Goal: Obtain resource: Download file/media

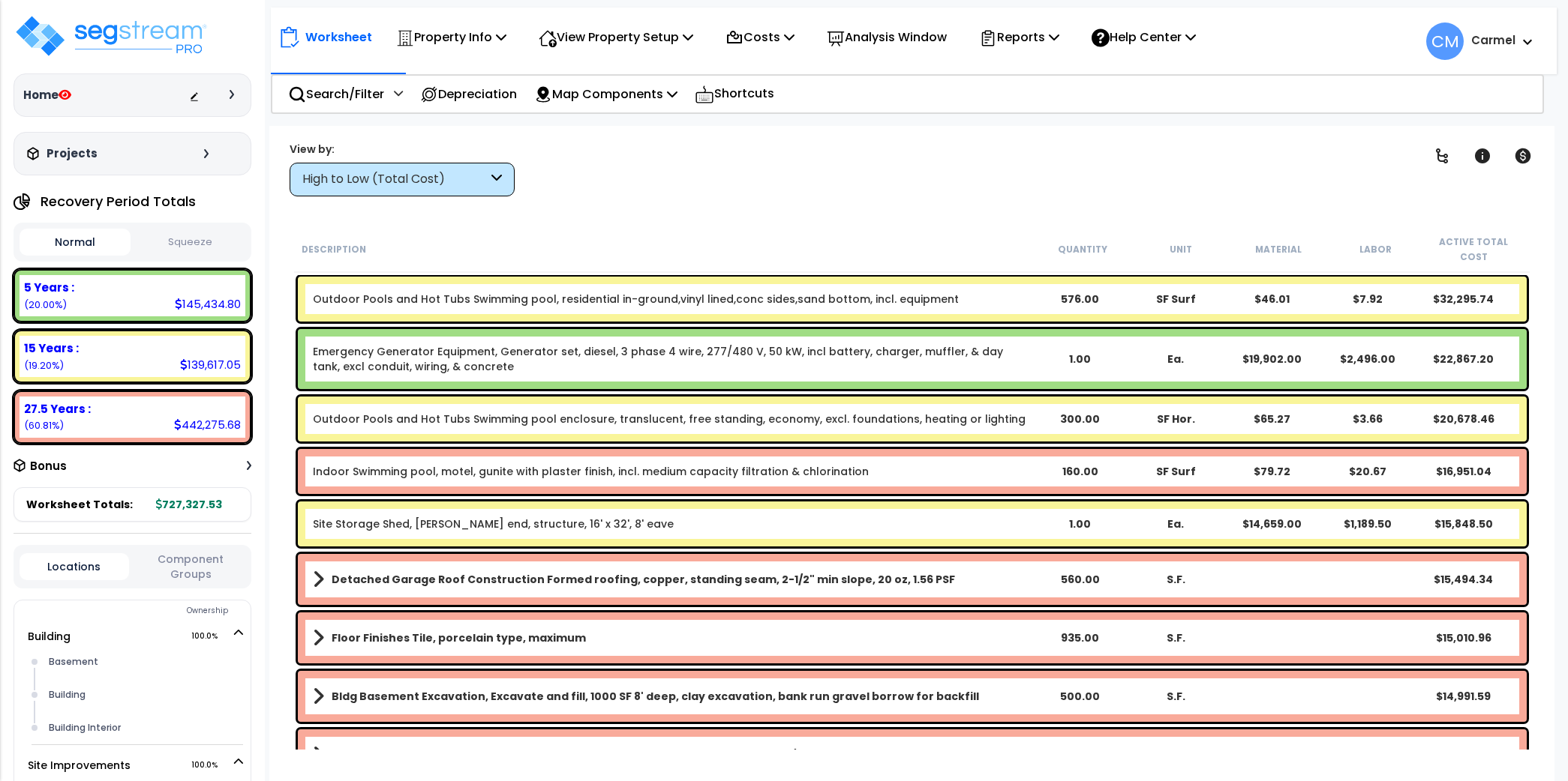
click at [1032, 43] on p "Reports" at bounding box center [1018, 37] width 80 height 20
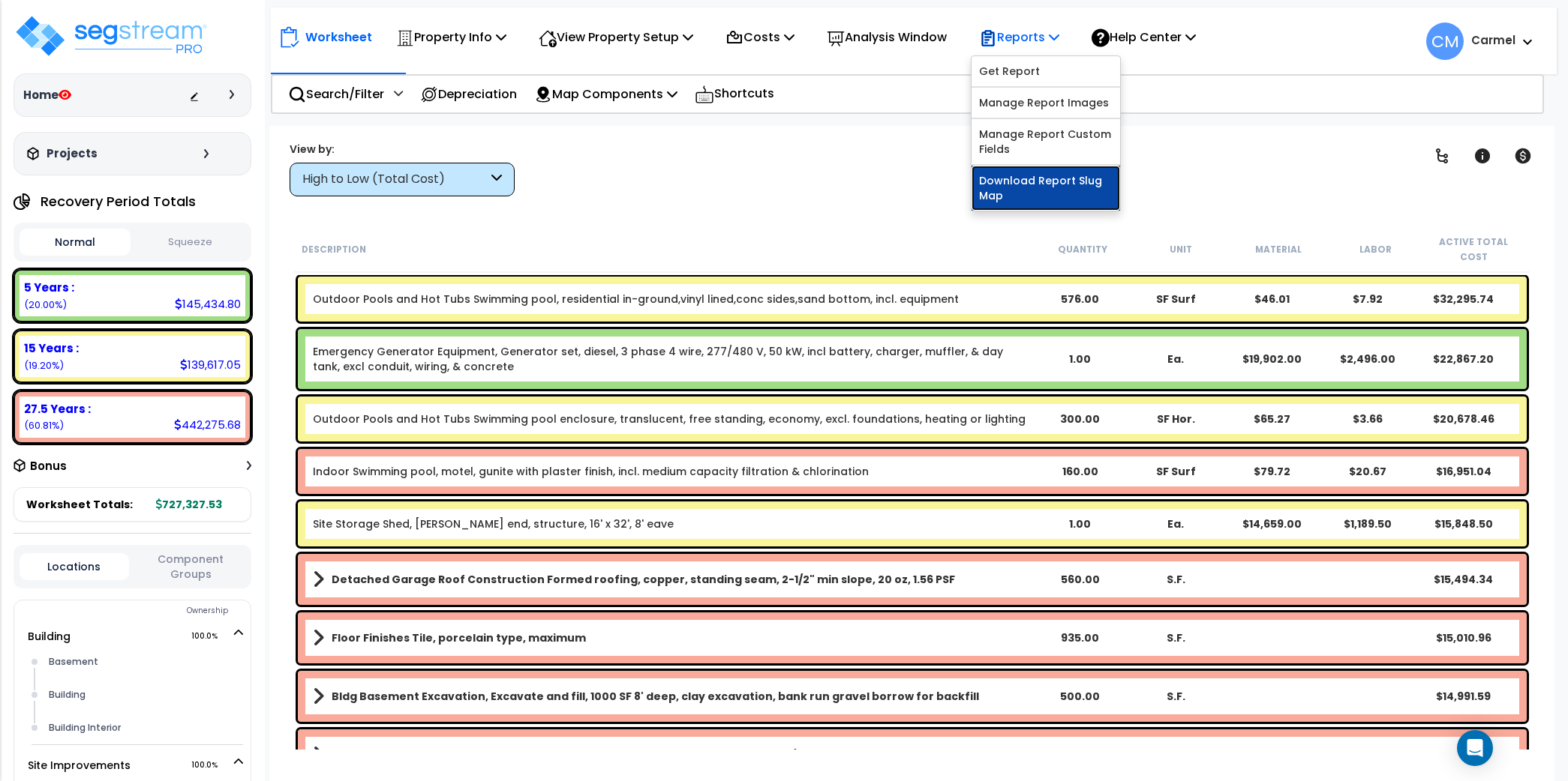
click at [1085, 177] on link "Download Report Slug Map" at bounding box center [1046, 187] width 149 height 45
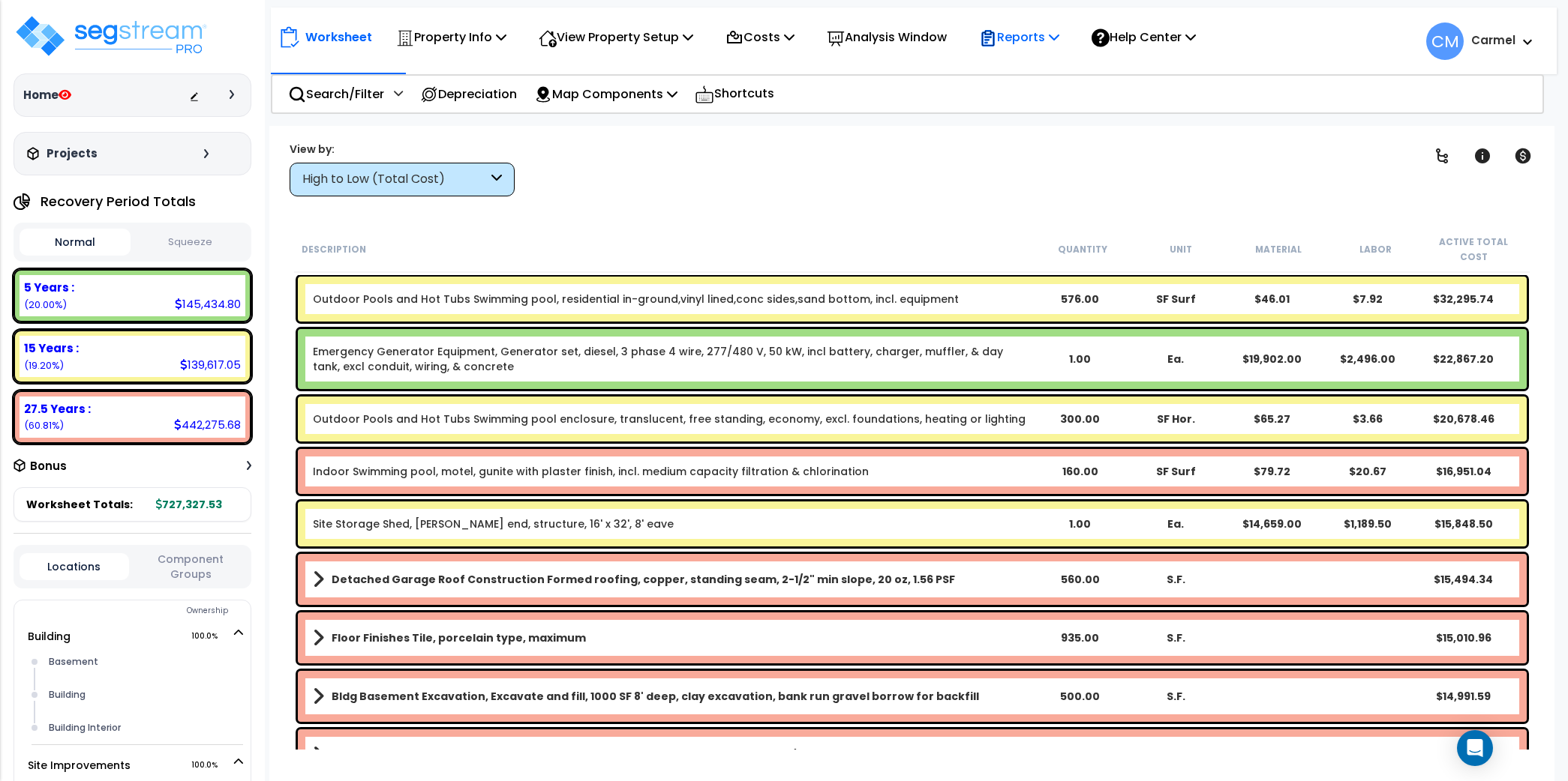
click at [1036, 34] on p "Reports" at bounding box center [1018, 37] width 80 height 20
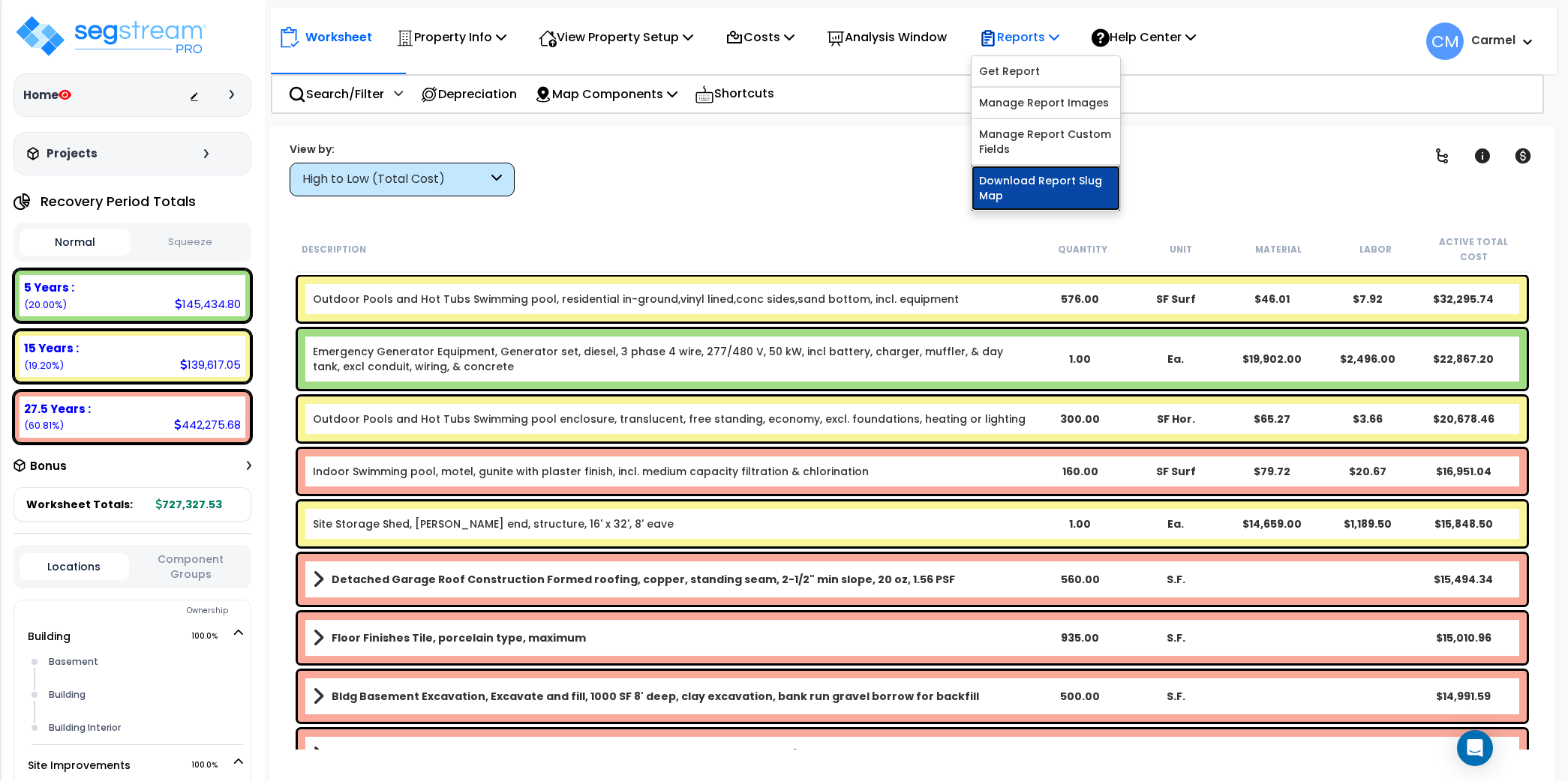
click at [1056, 194] on link "Download Report Slug Map" at bounding box center [1046, 187] width 149 height 45
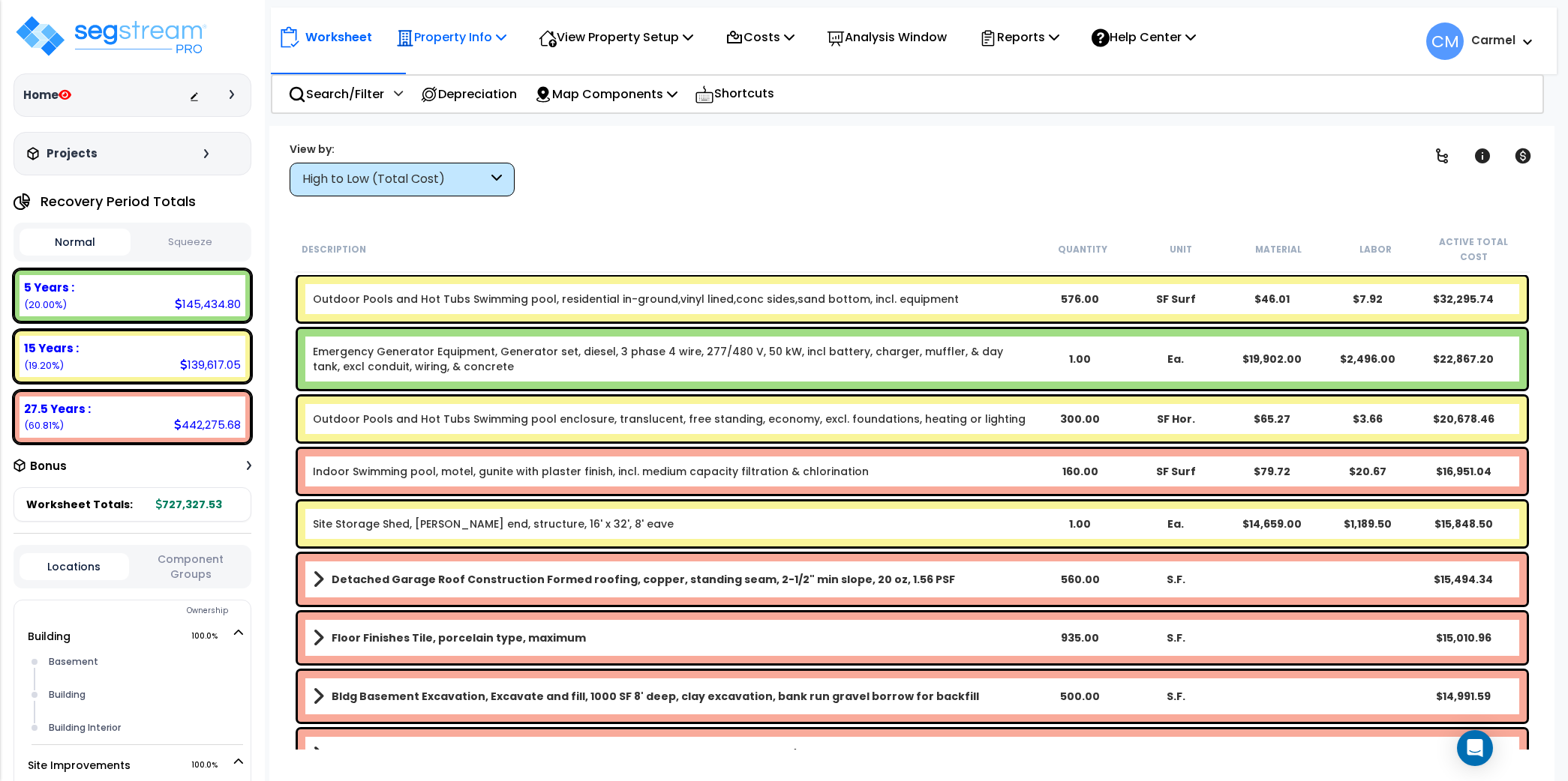
click at [469, 34] on p "Property Info" at bounding box center [451, 37] width 110 height 20
click at [717, 187] on div "Clear Filters" at bounding box center [964, 168] width 862 height 55
click at [506, 41] on p "View Property Setup" at bounding box center [451, 37] width 110 height 20
click at [627, 97] on link "View Questionnaire" at bounding box center [606, 102] width 149 height 30
click at [325, 94] on p "Search/Filter" at bounding box center [335, 94] width 96 height 20
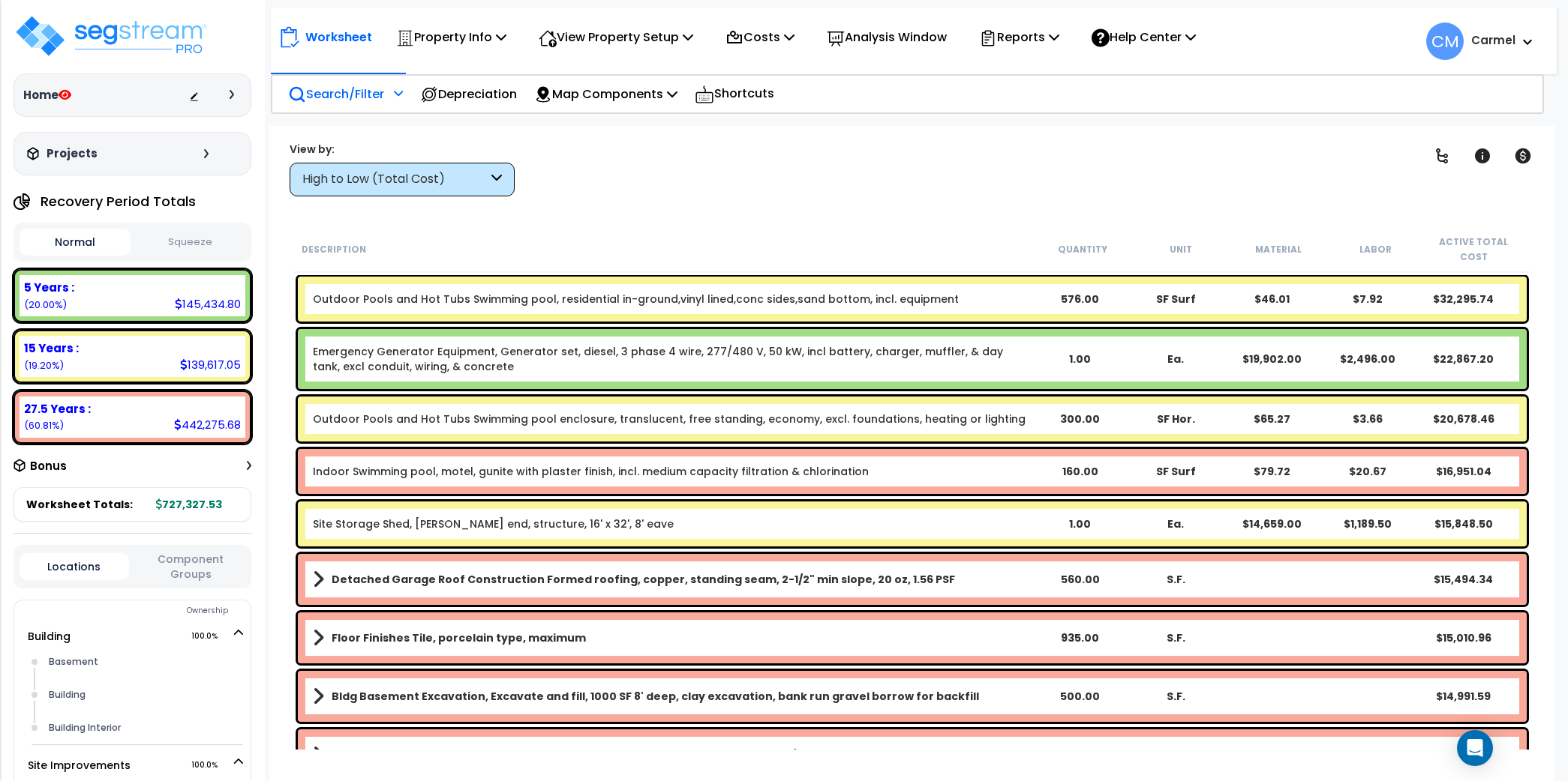
click at [310, 91] on p "Search/Filter" at bounding box center [335, 94] width 96 height 20
drag, startPoint x: 705, startPoint y: 147, endPoint x: 683, endPoint y: 168, distance: 30.4
click at [713, 148] on div "Clear Filters" at bounding box center [964, 168] width 862 height 55
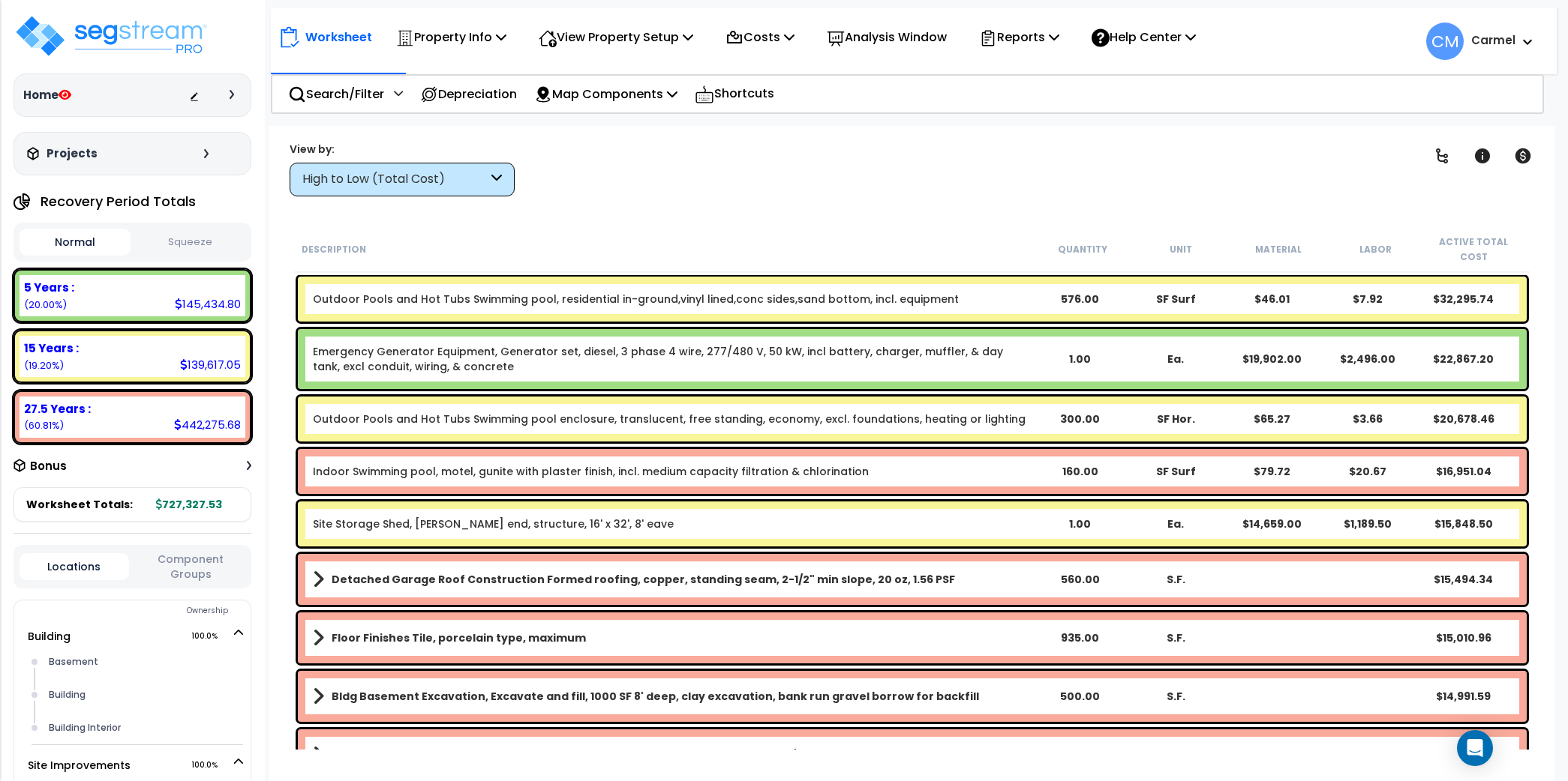
click at [482, 180] on div "High to Low (Total Cost)" at bounding box center [395, 179] width 186 height 17
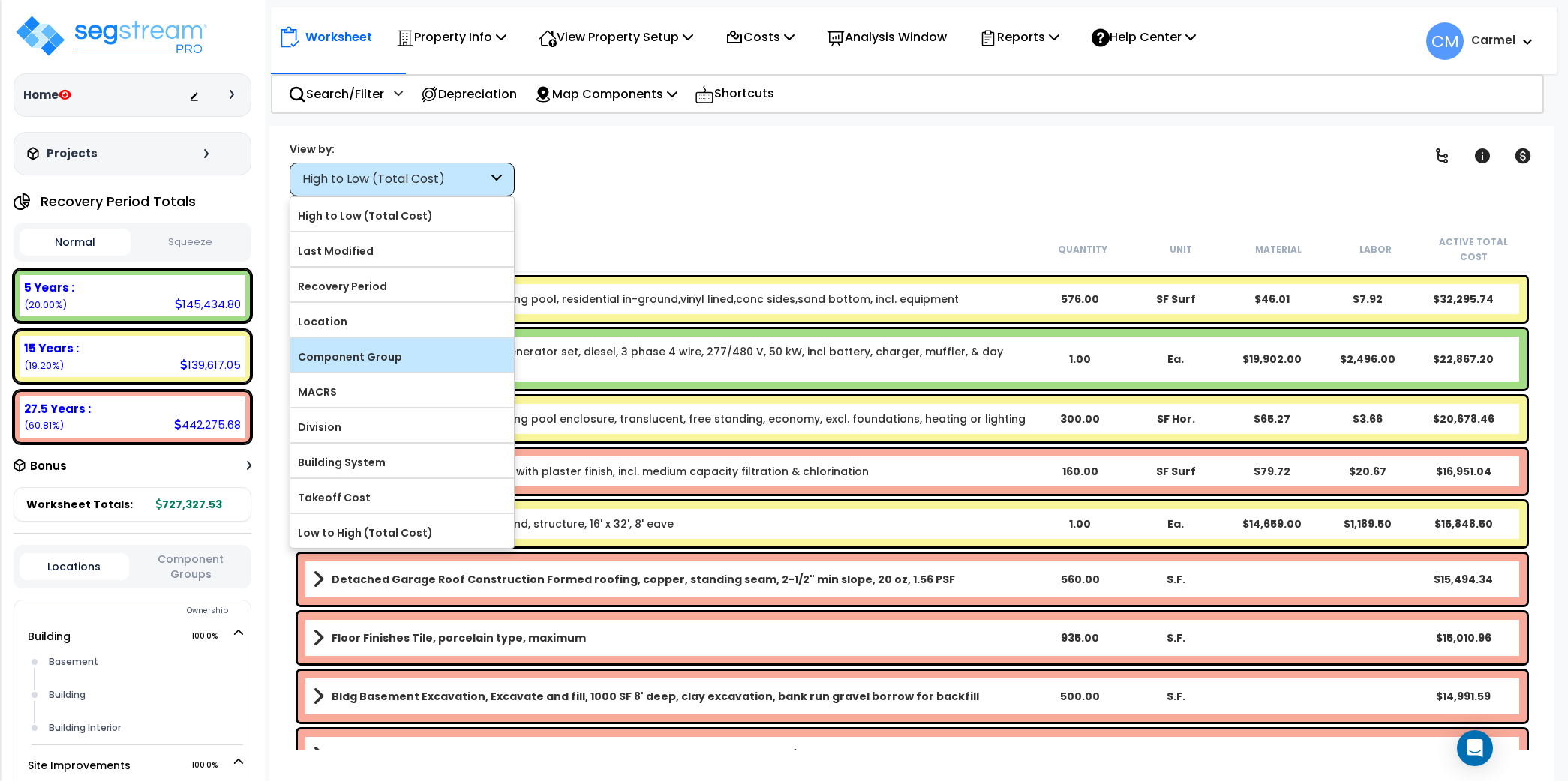
click at [418, 351] on label "Component Group" at bounding box center [402, 357] width 223 height 22
click at [0, 0] on input "Component Group" at bounding box center [0, 0] width 0 height 0
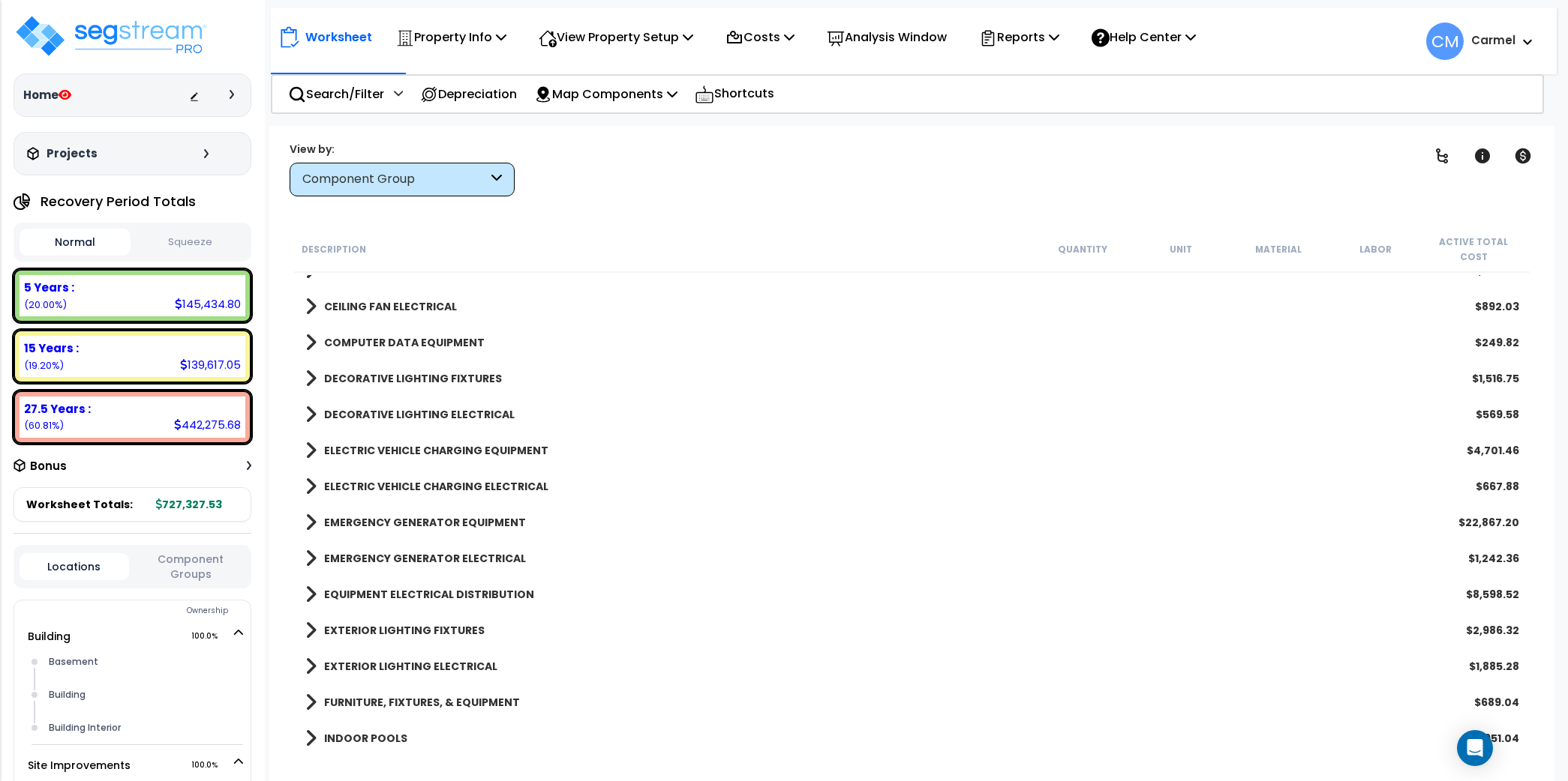
scroll to position [4379, 0]
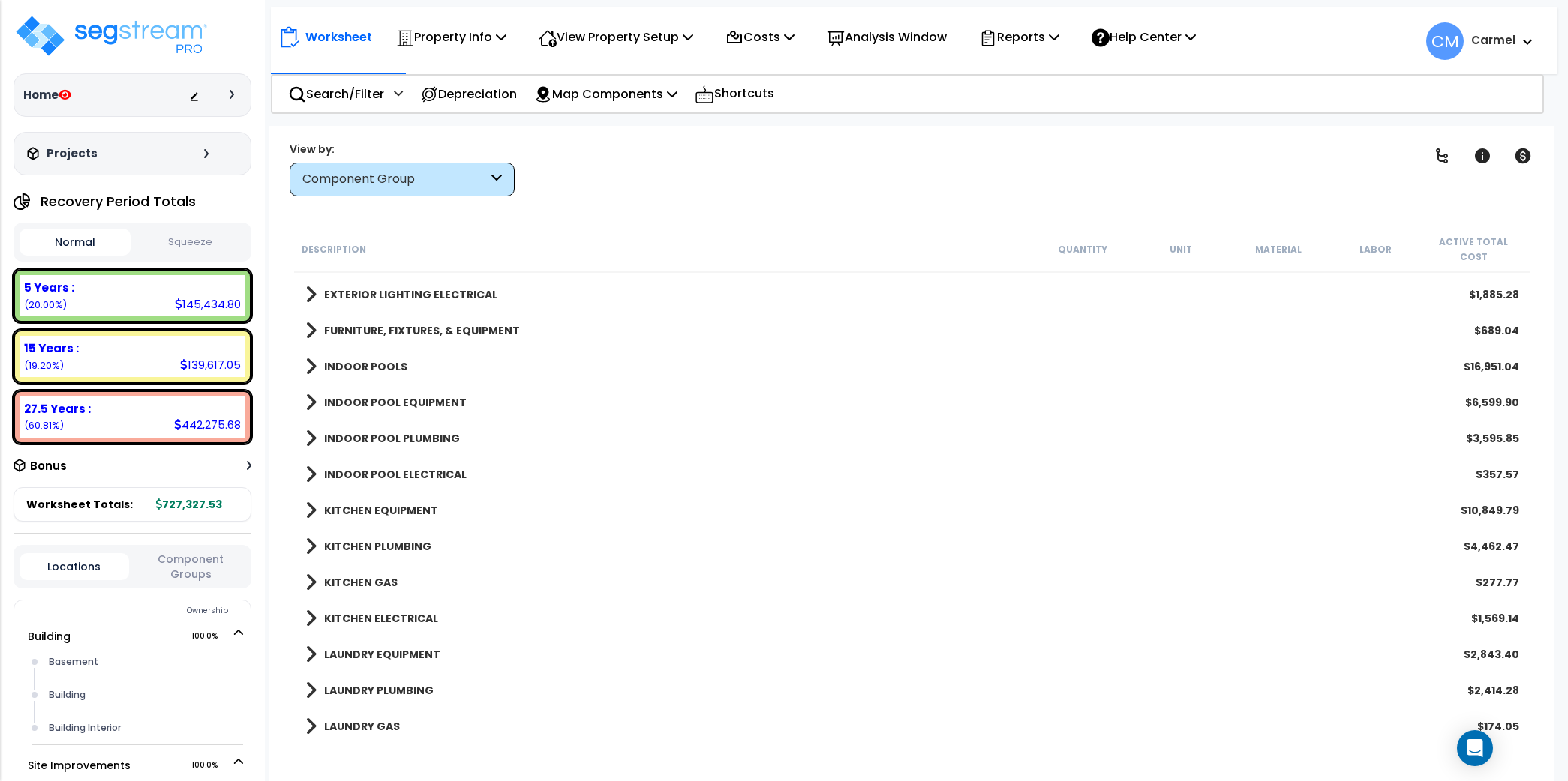
click at [377, 504] on b "KITCHEN EQUIPMENT" at bounding box center [381, 511] width 114 height 15
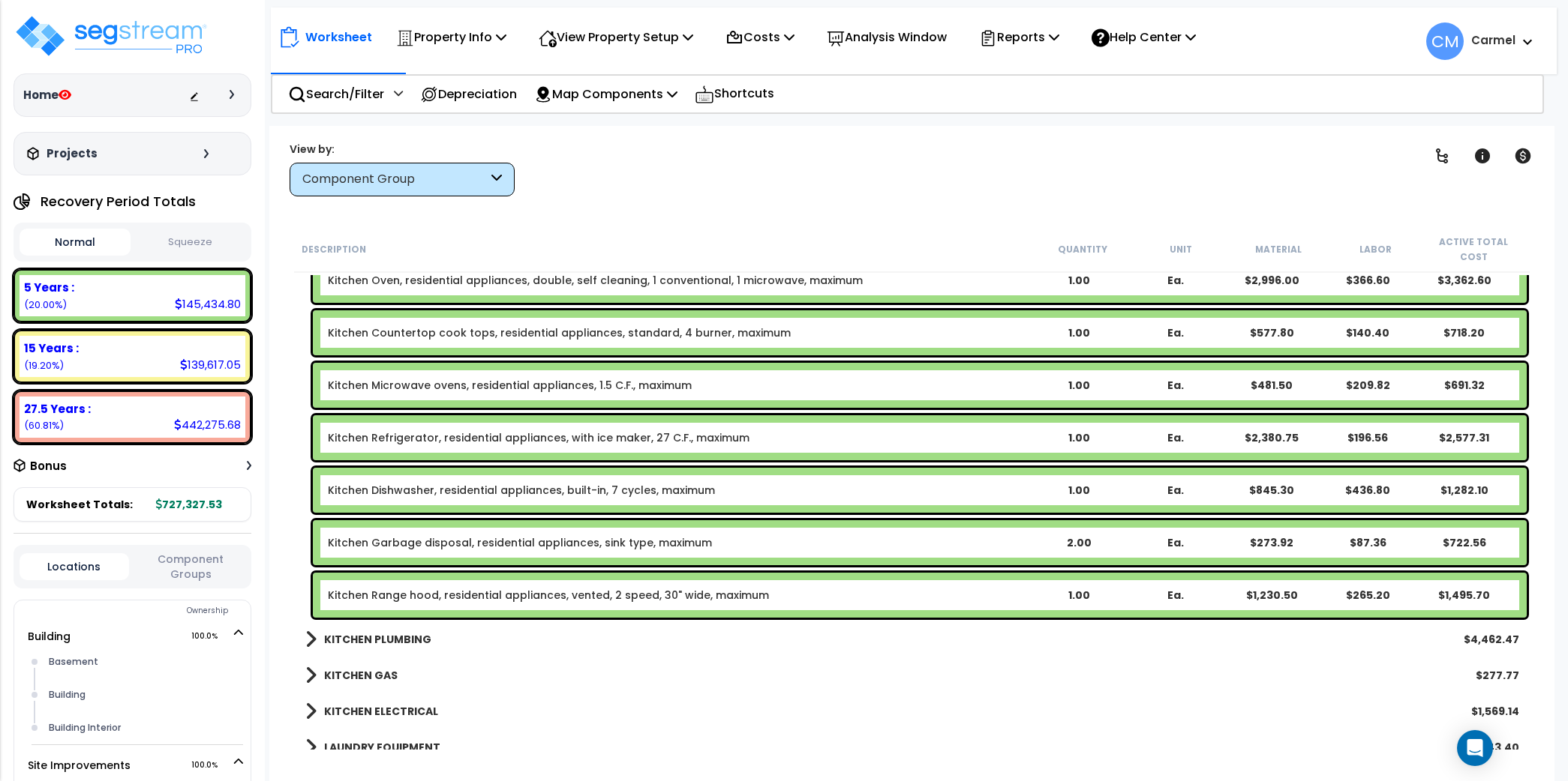
scroll to position [4771, 0]
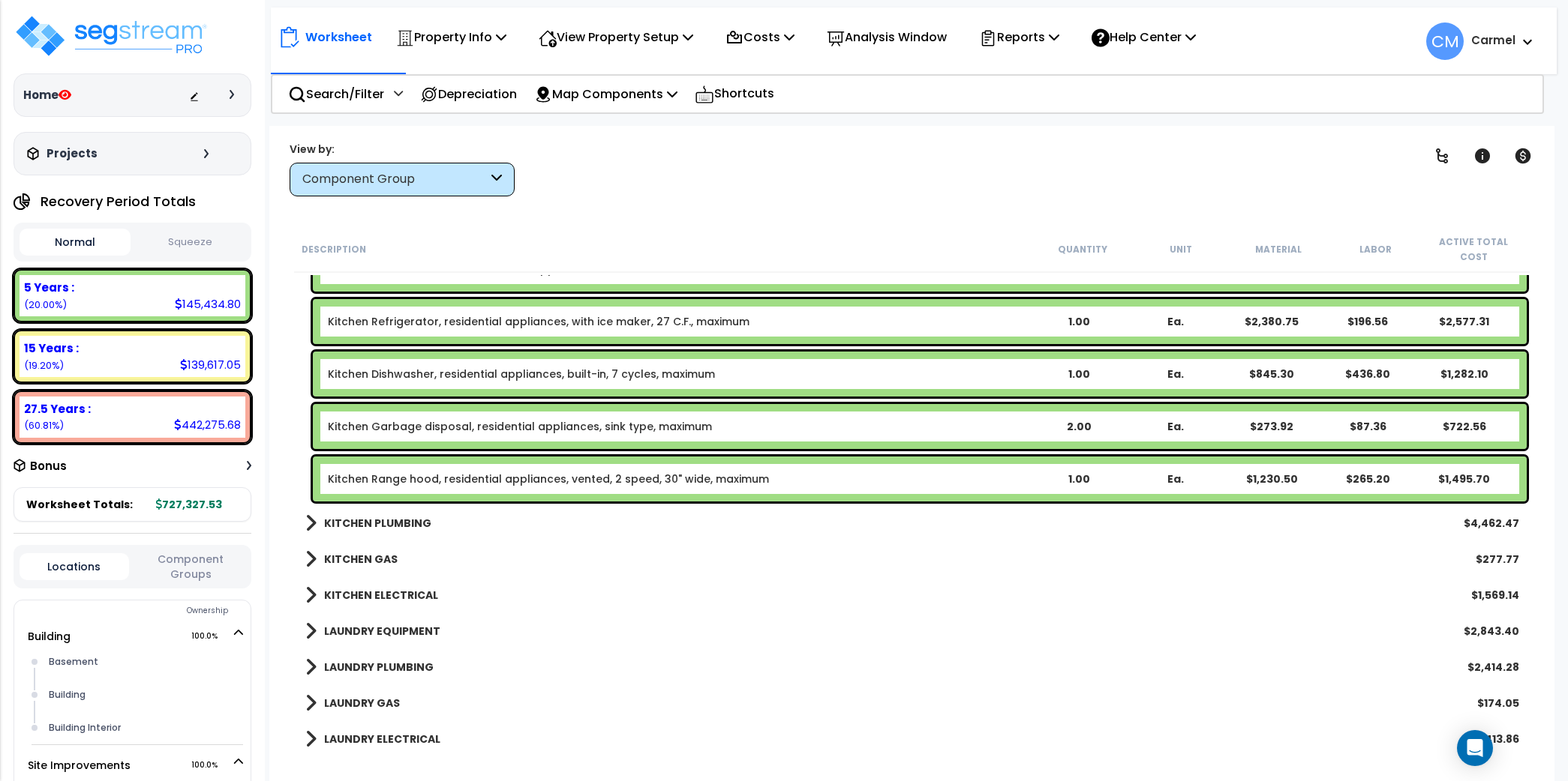
click at [369, 515] on b "KITCHEN PLUMBING" at bounding box center [378, 523] width 108 height 15
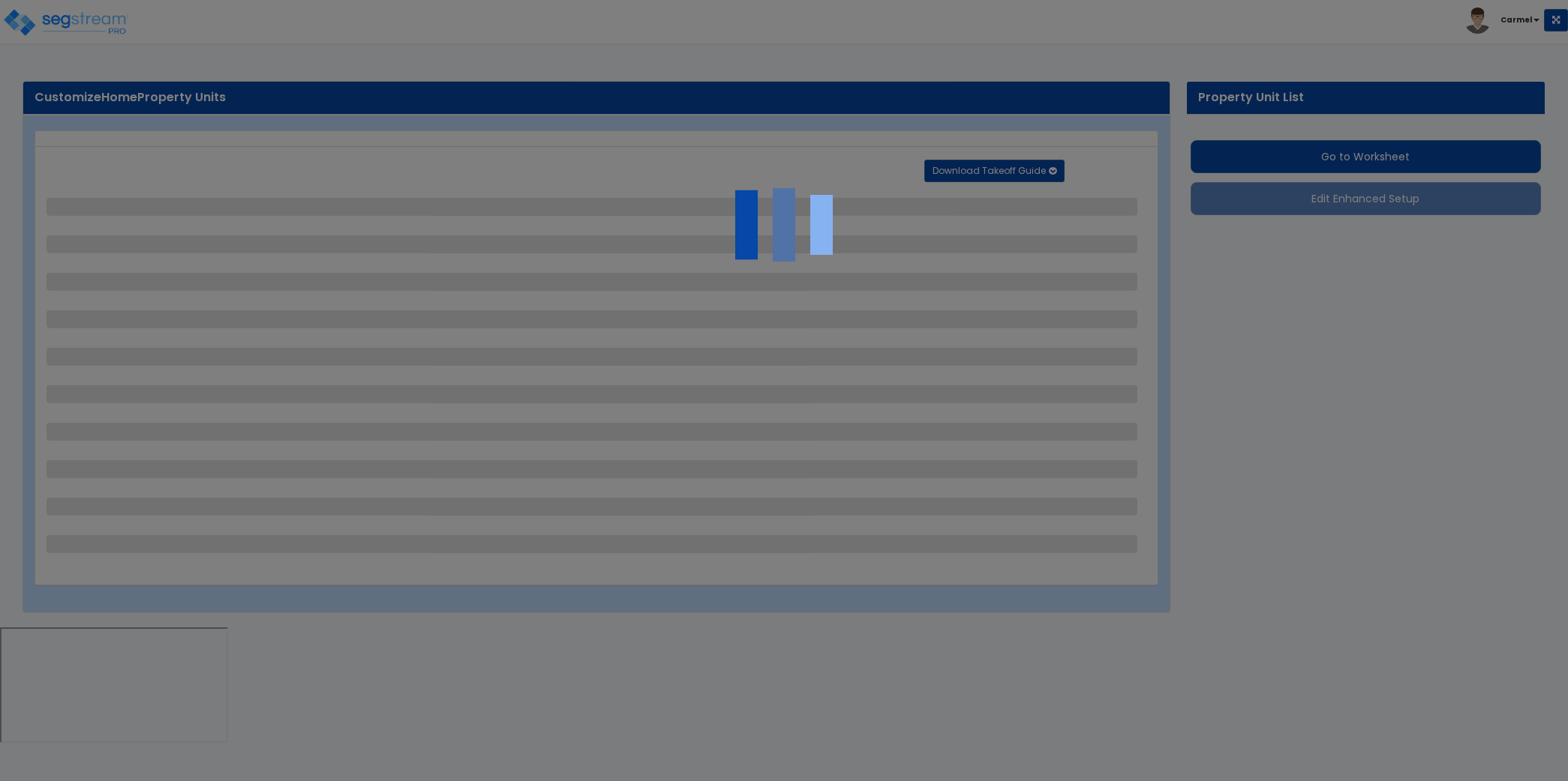
select select "2"
select select "1"
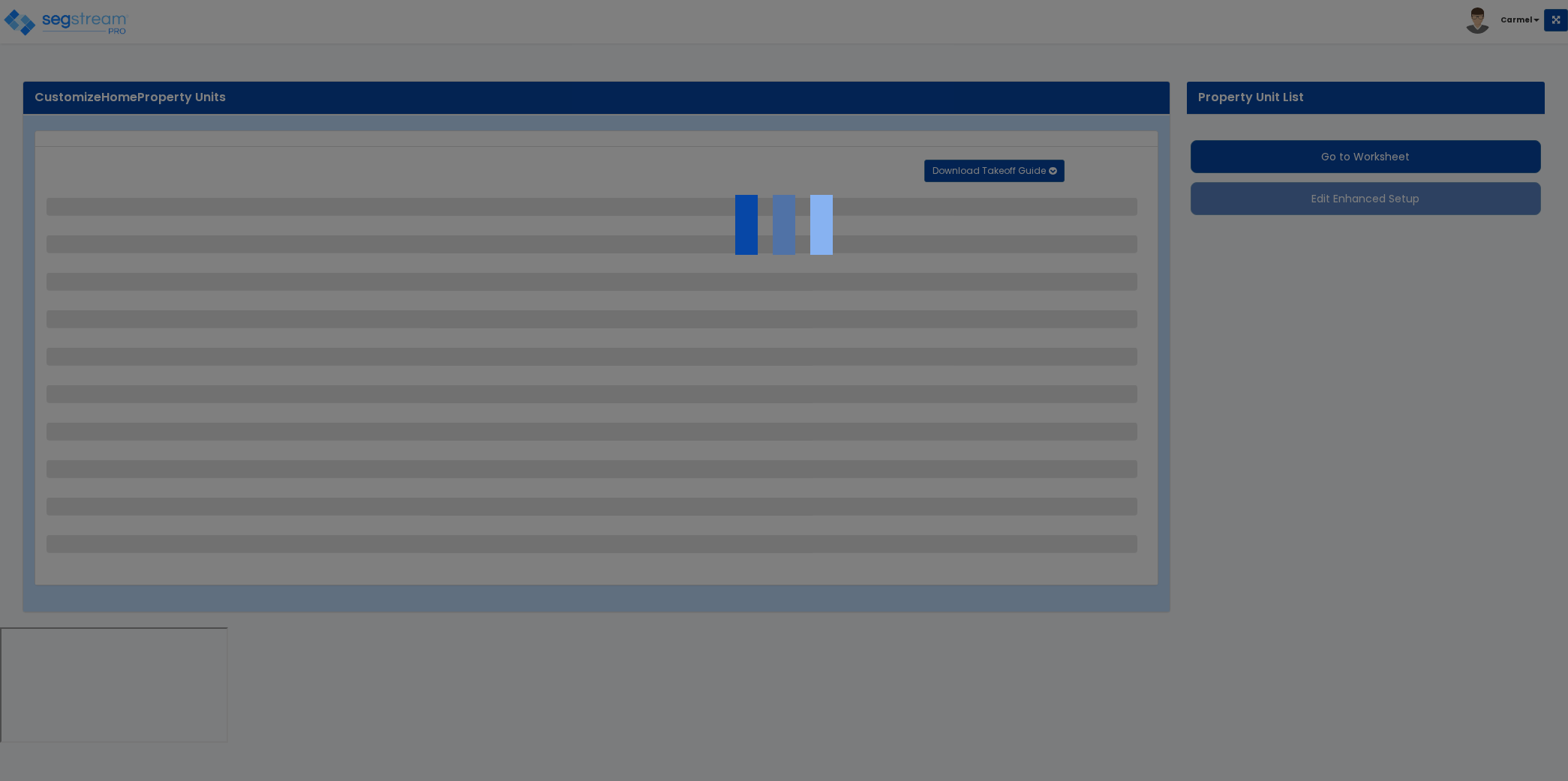
select select "2"
select select "1"
select select "3"
select select "1"
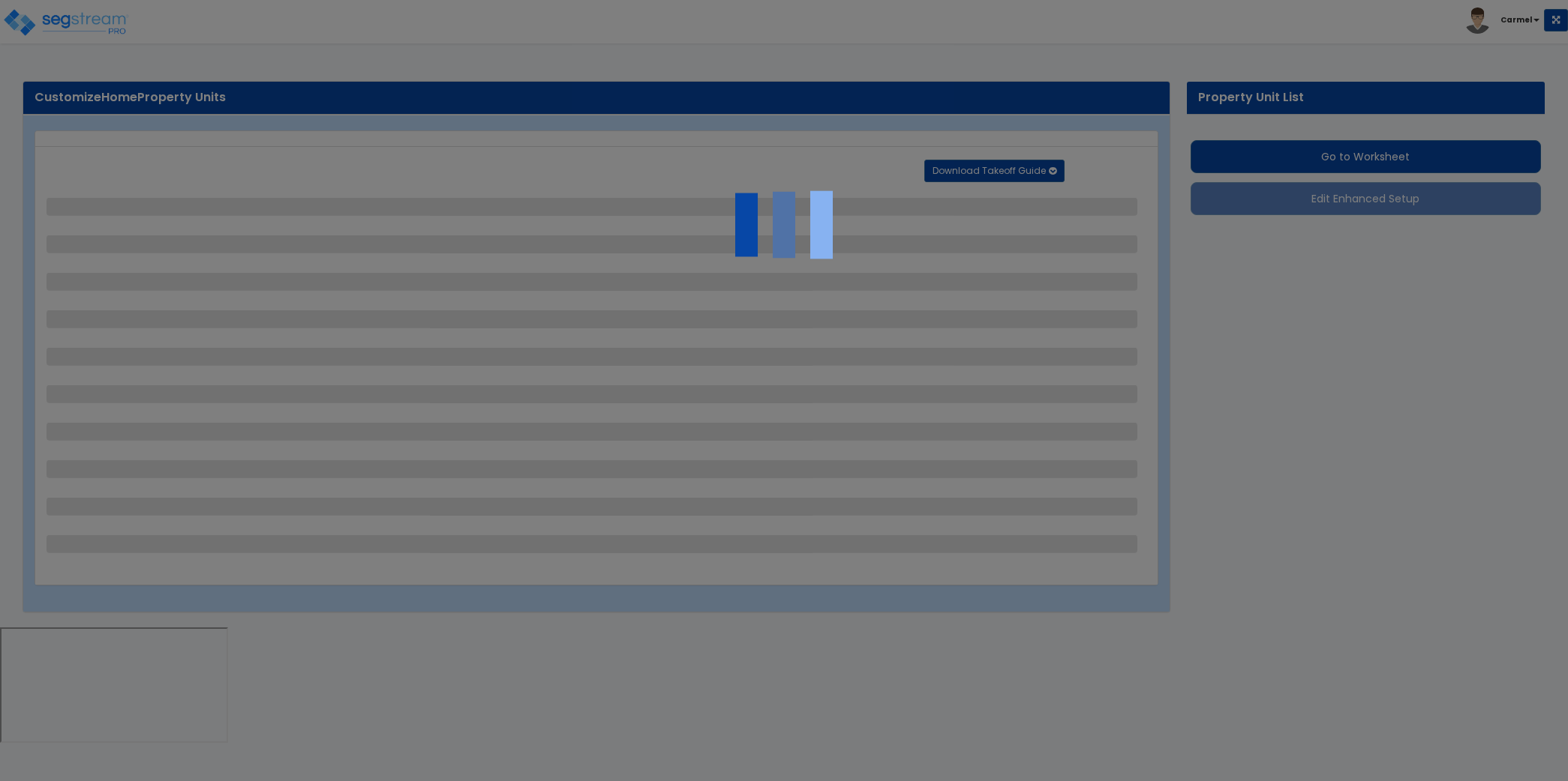
select select "1"
select select "5"
select select "1"
select select "5"
select select "4"
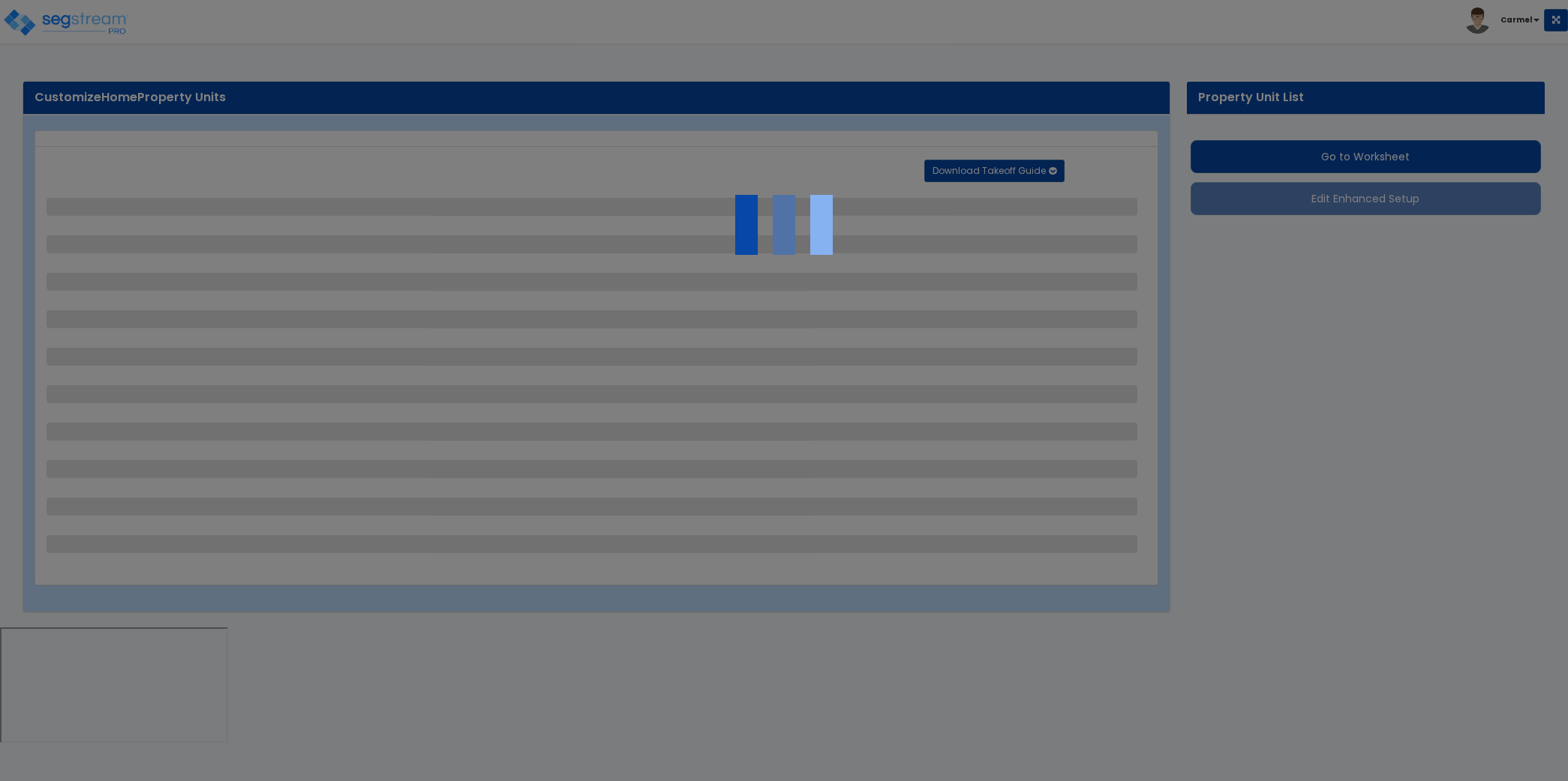
select select "1"
select select "2"
select select "6"
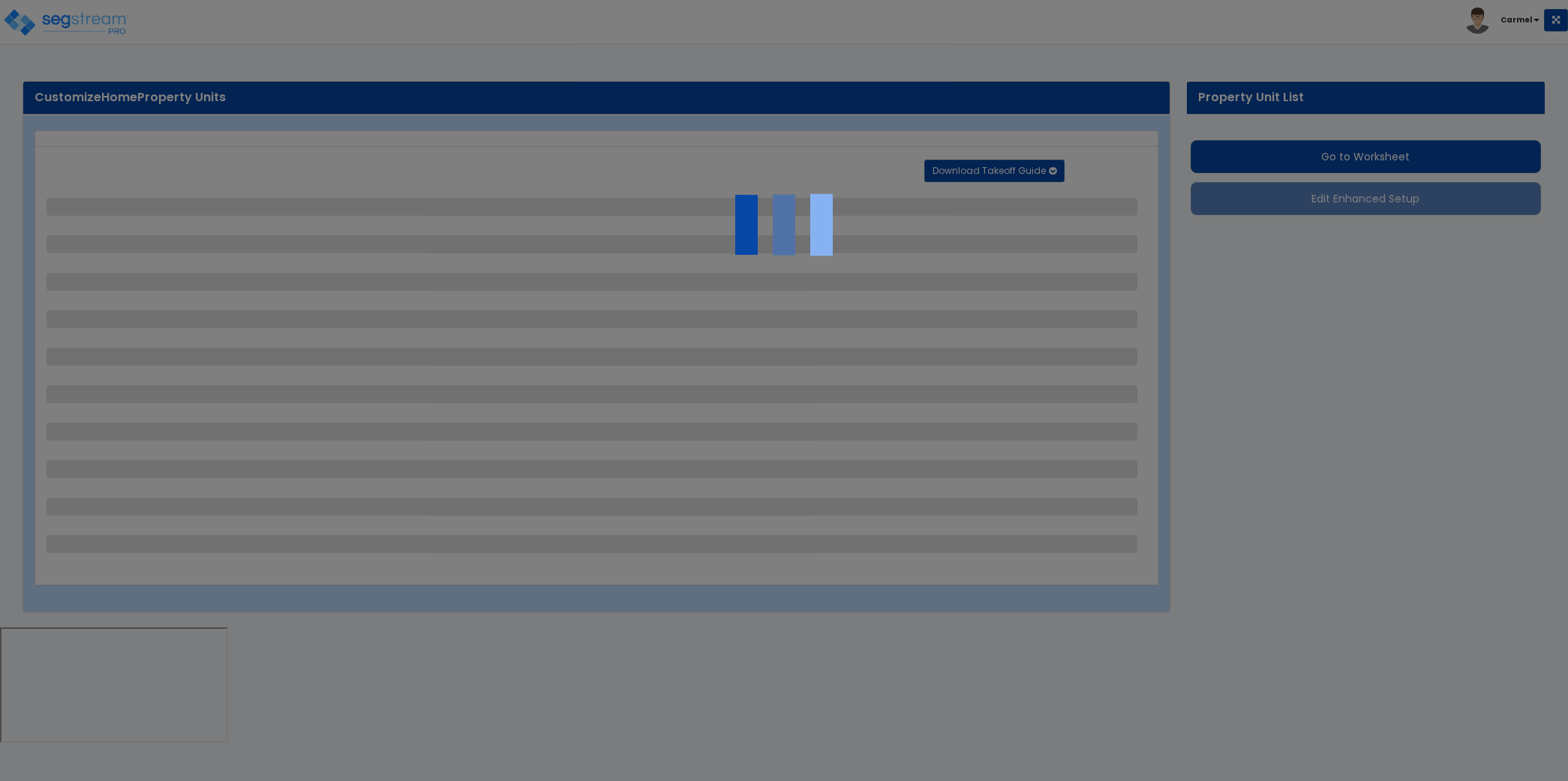
select select "3"
select select "1"
select select "2"
select select "1"
select select "3"
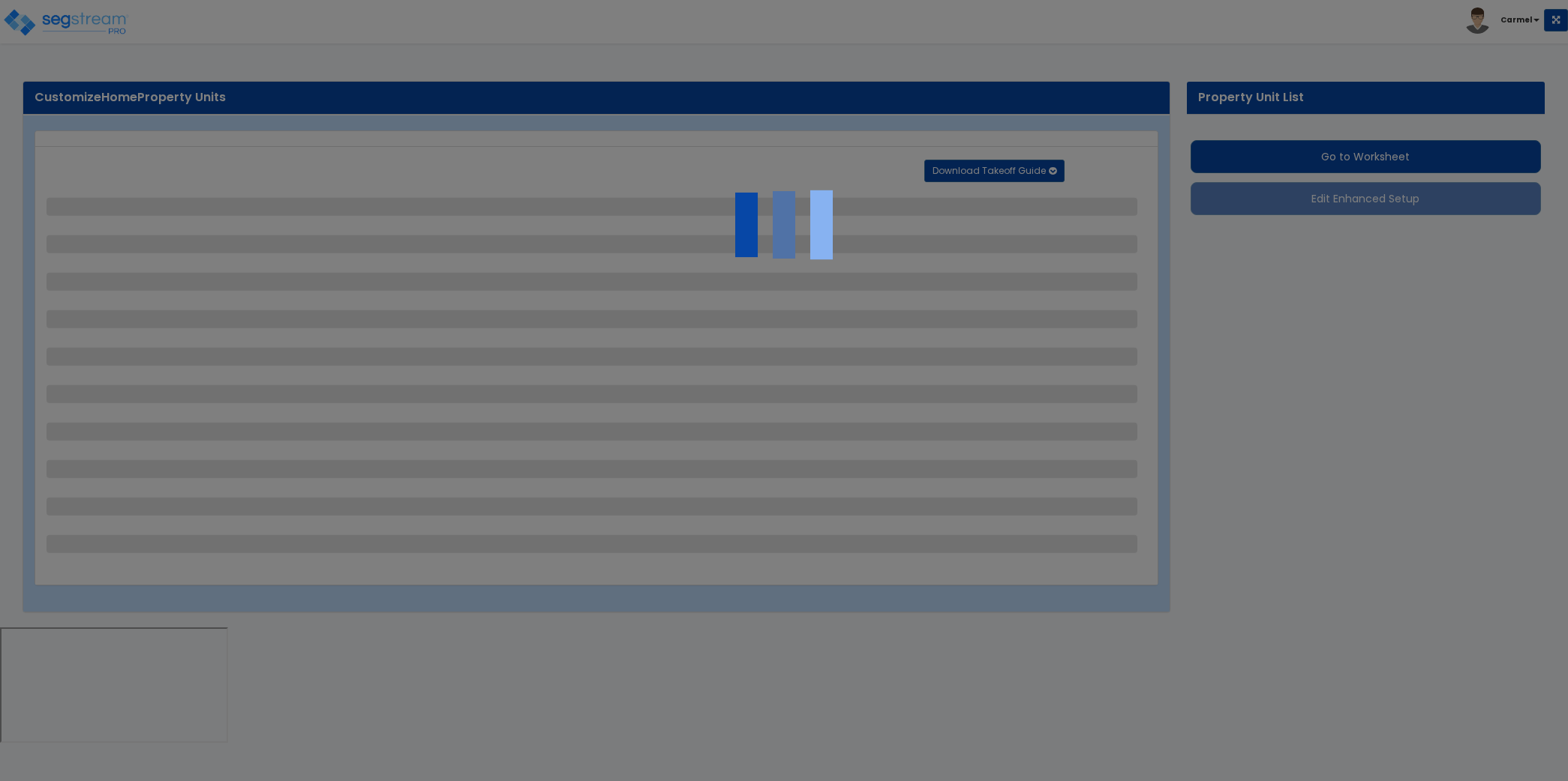
select select "2"
select select "1"
select select "3"
select select "1"
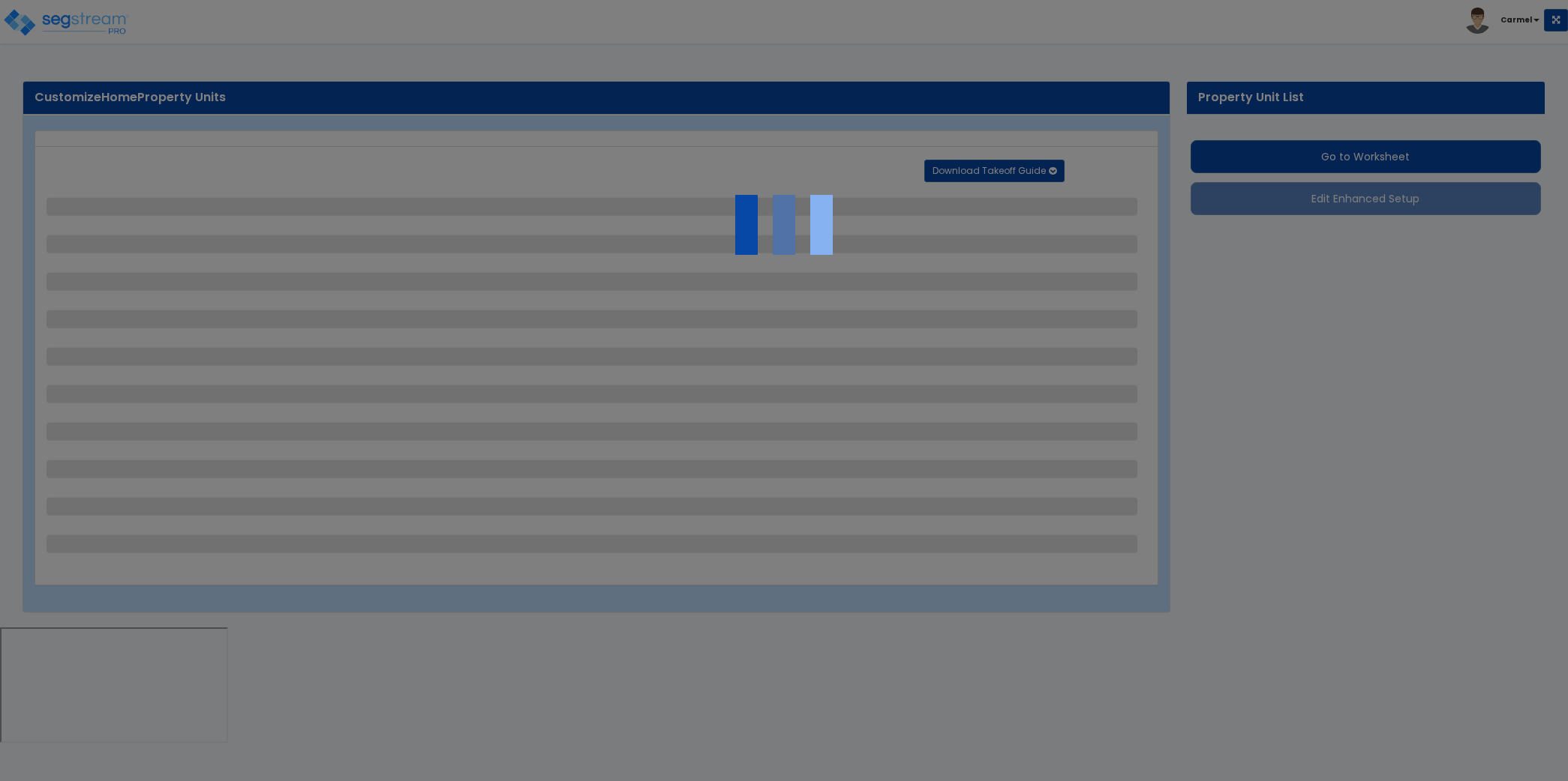
select select "3"
select select "1"
select select "6"
select select "1"
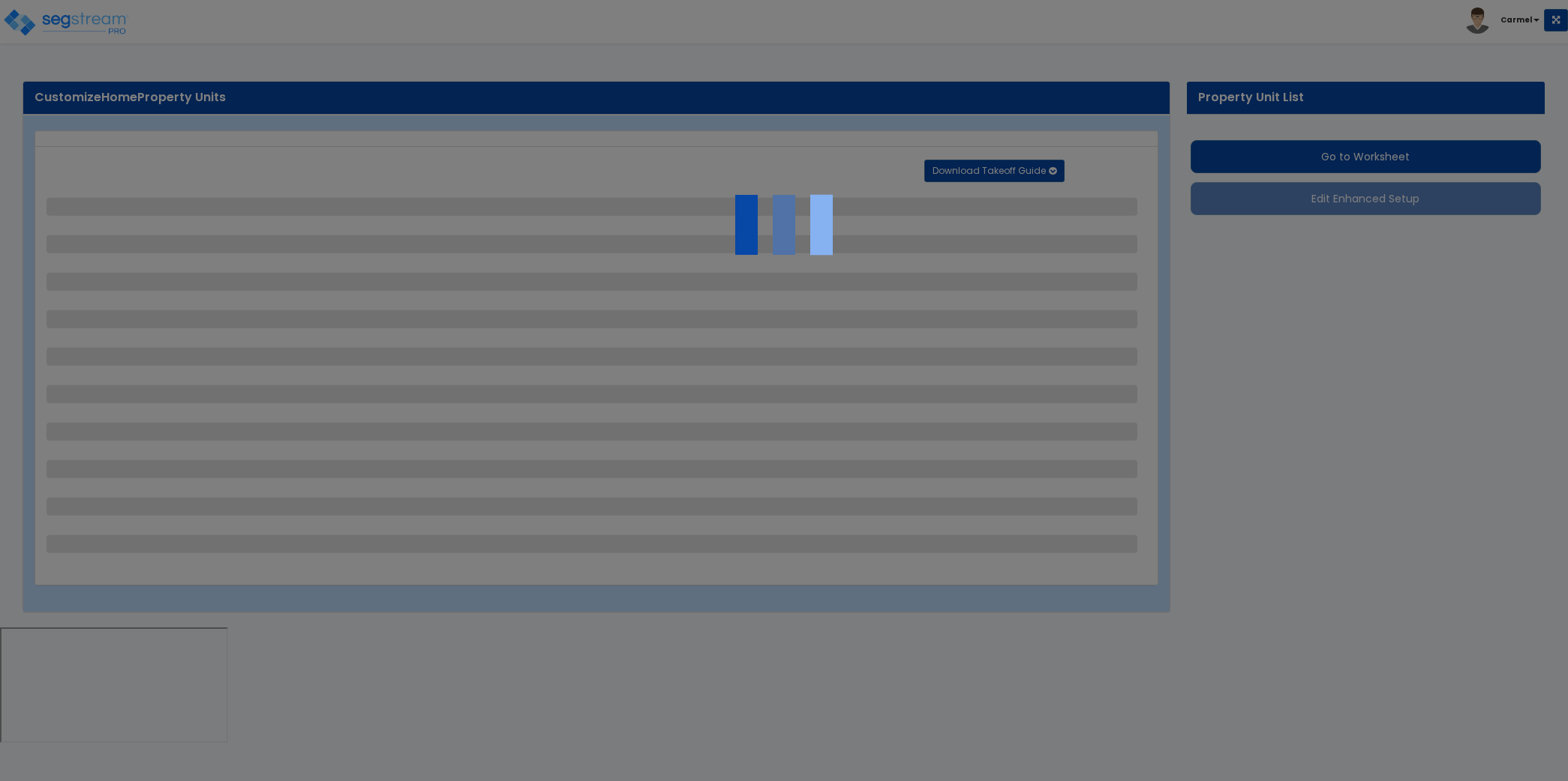
select select "2"
select select "1"
select select "2"
select select "1"
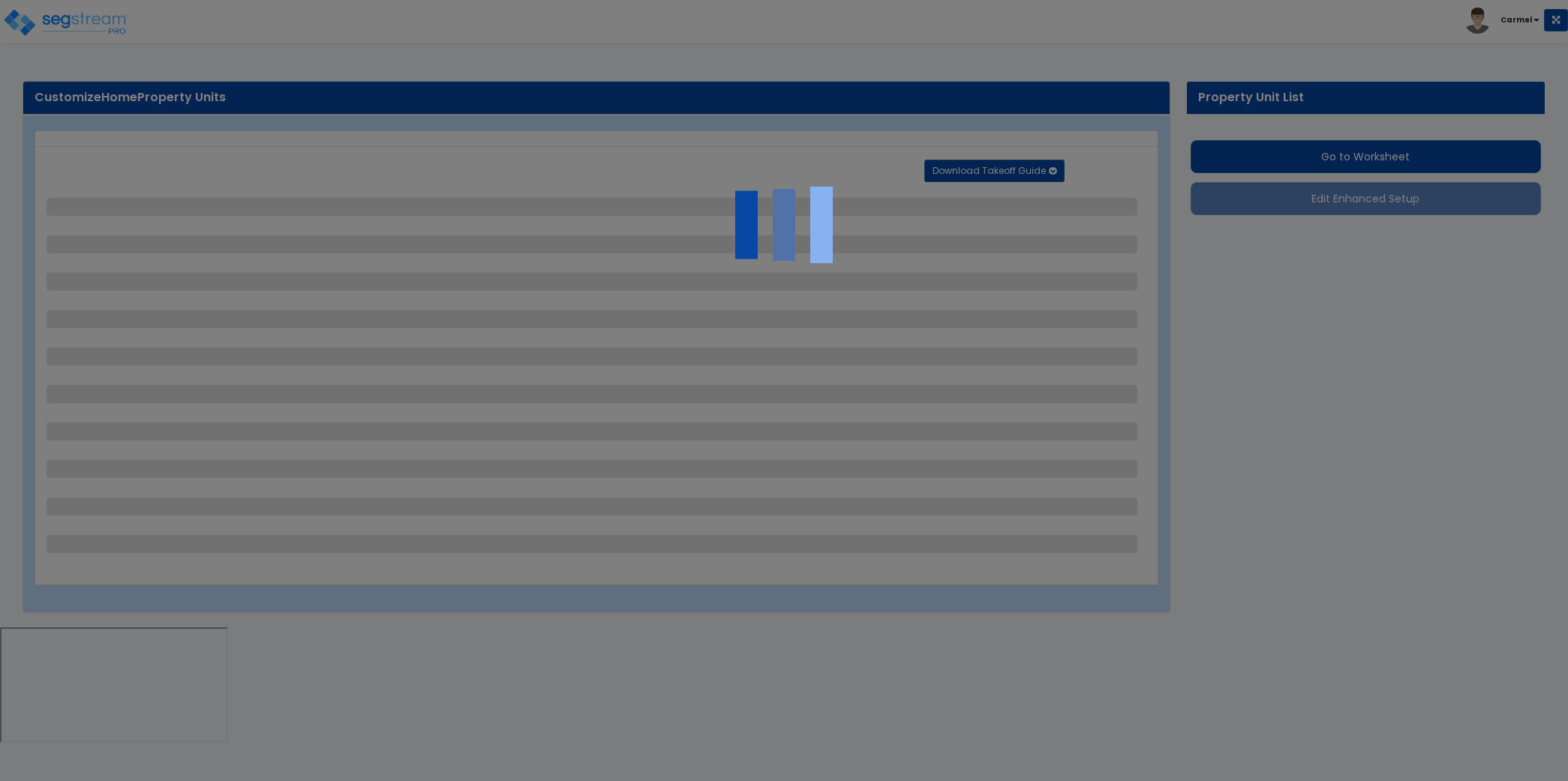
select select "1"
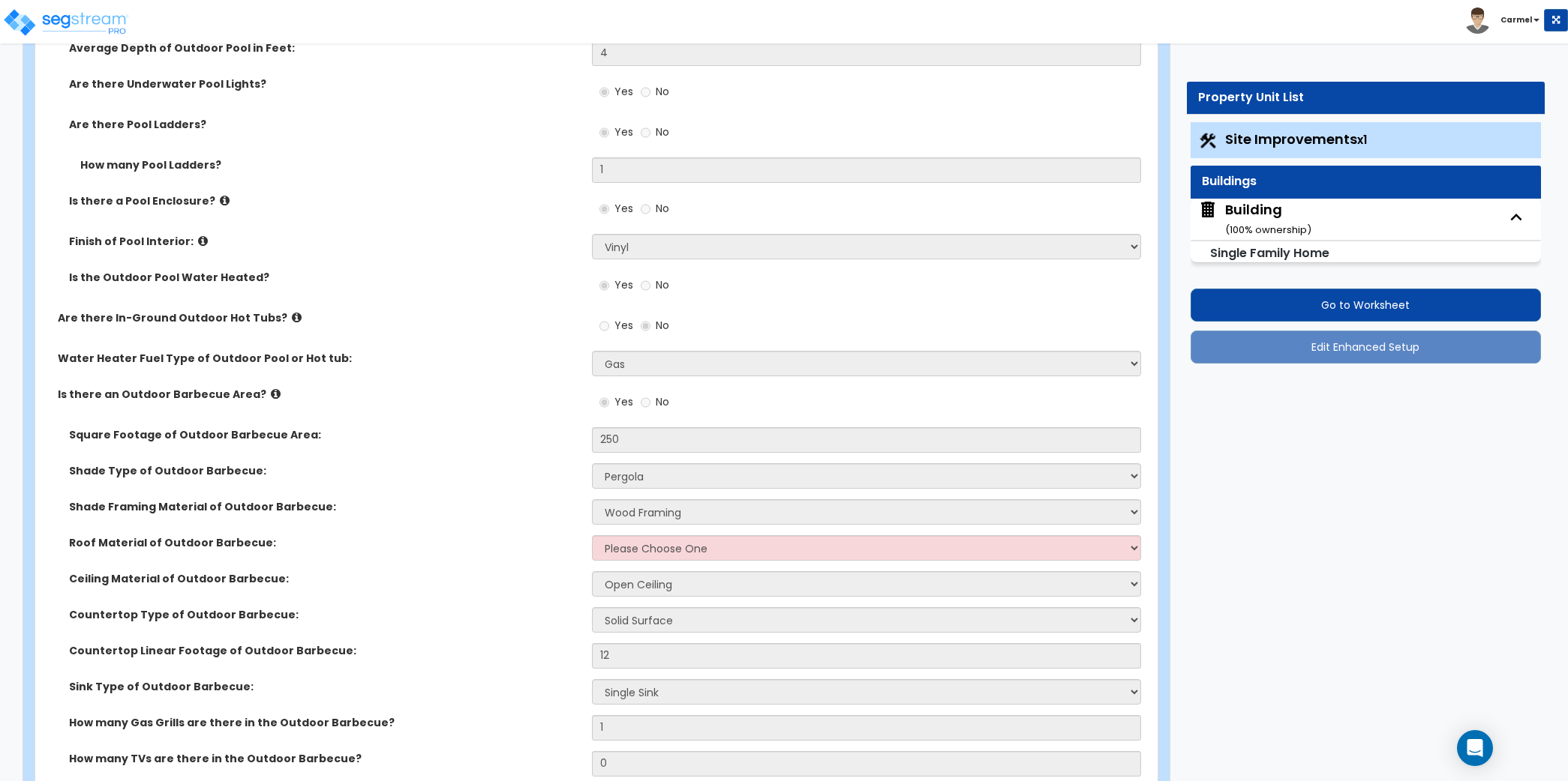
scroll to position [2366, 0]
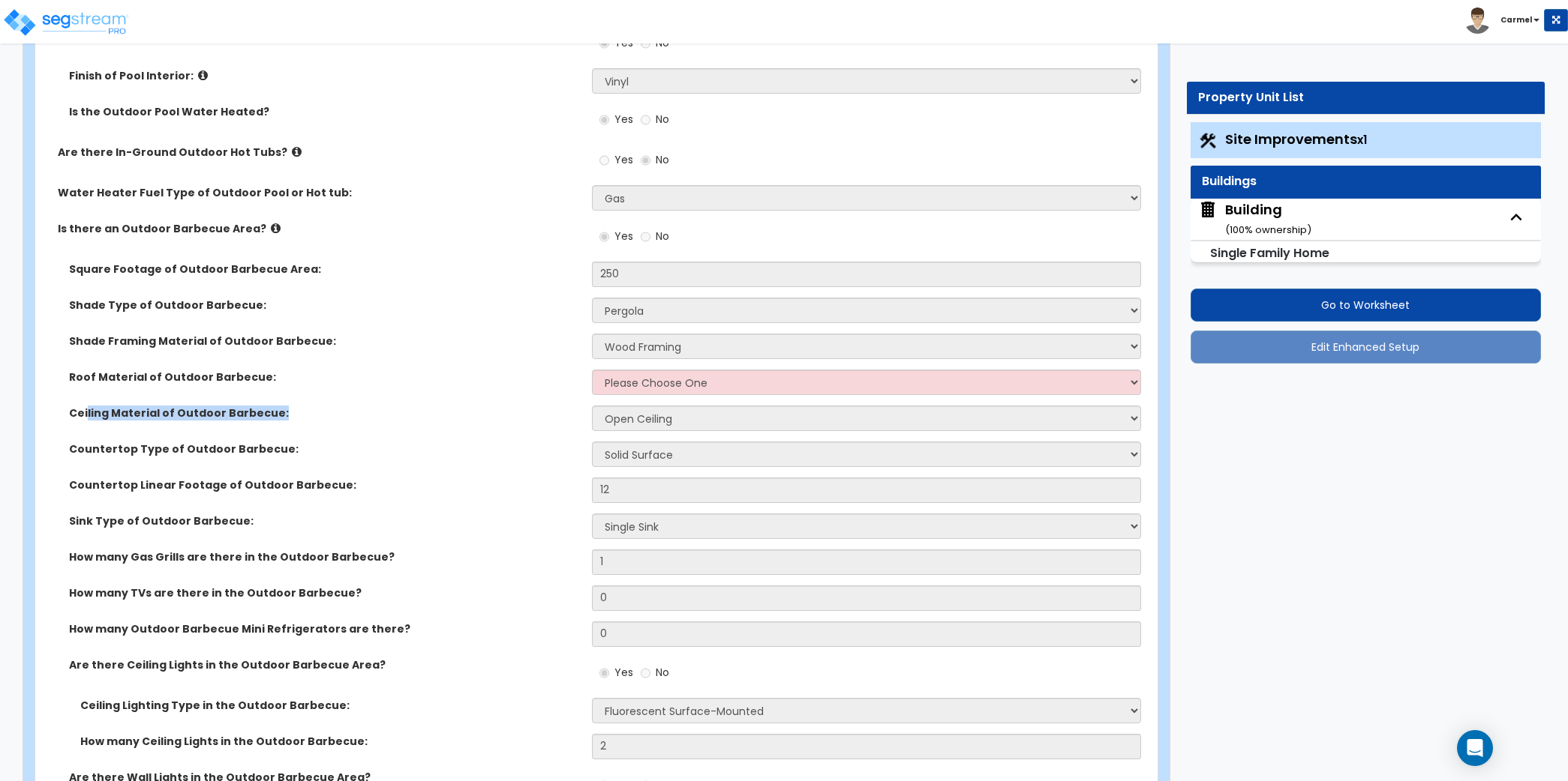
drag, startPoint x: 106, startPoint y: 412, endPoint x: 275, endPoint y: 418, distance: 169.1
click at [275, 418] on div "Ceiling Material of Outdoor Barbecue: Please Choose One Drywall Ceiling Open Ce…" at bounding box center [591, 423] width 1113 height 36
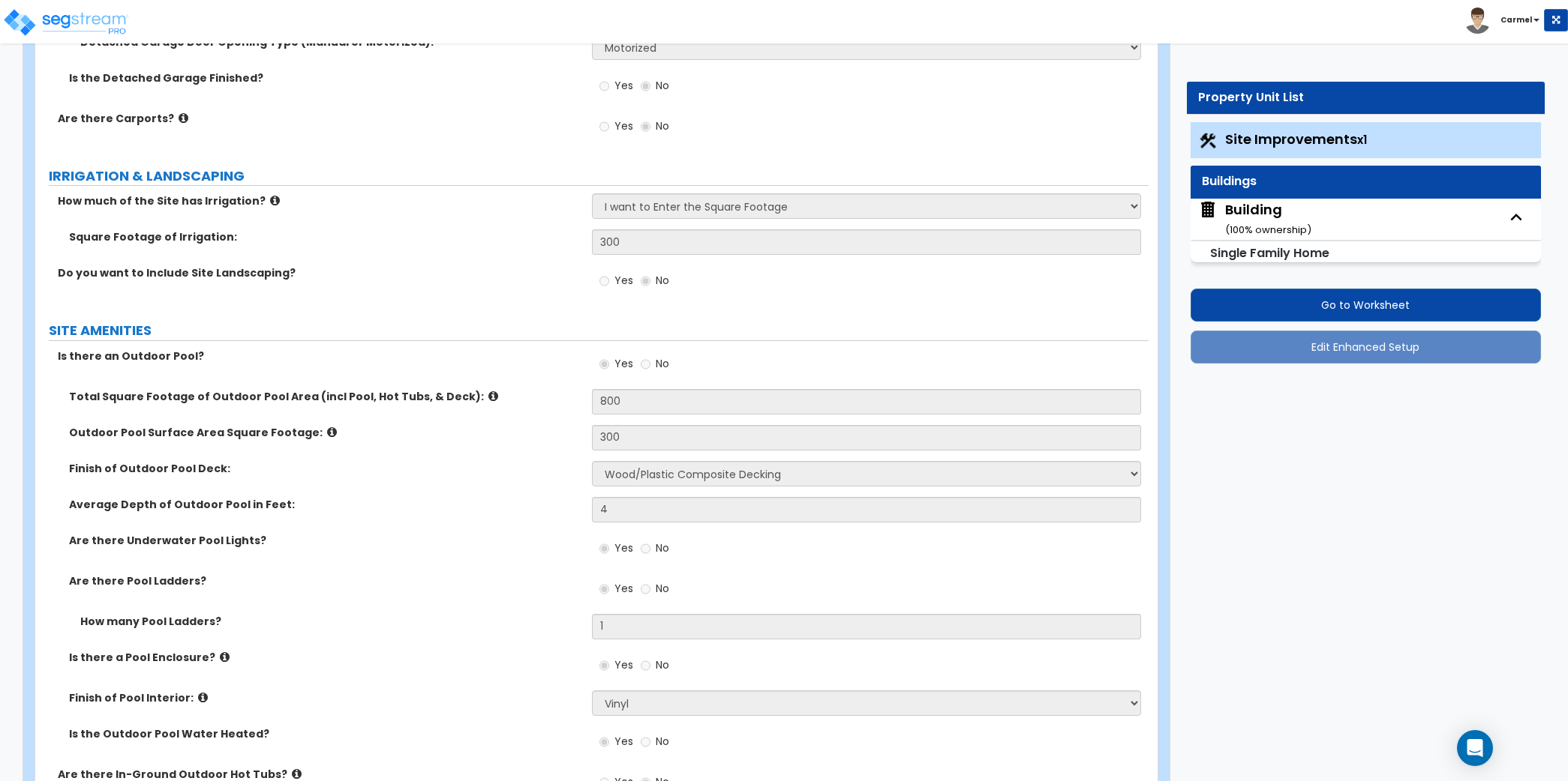
scroll to position [1728, 0]
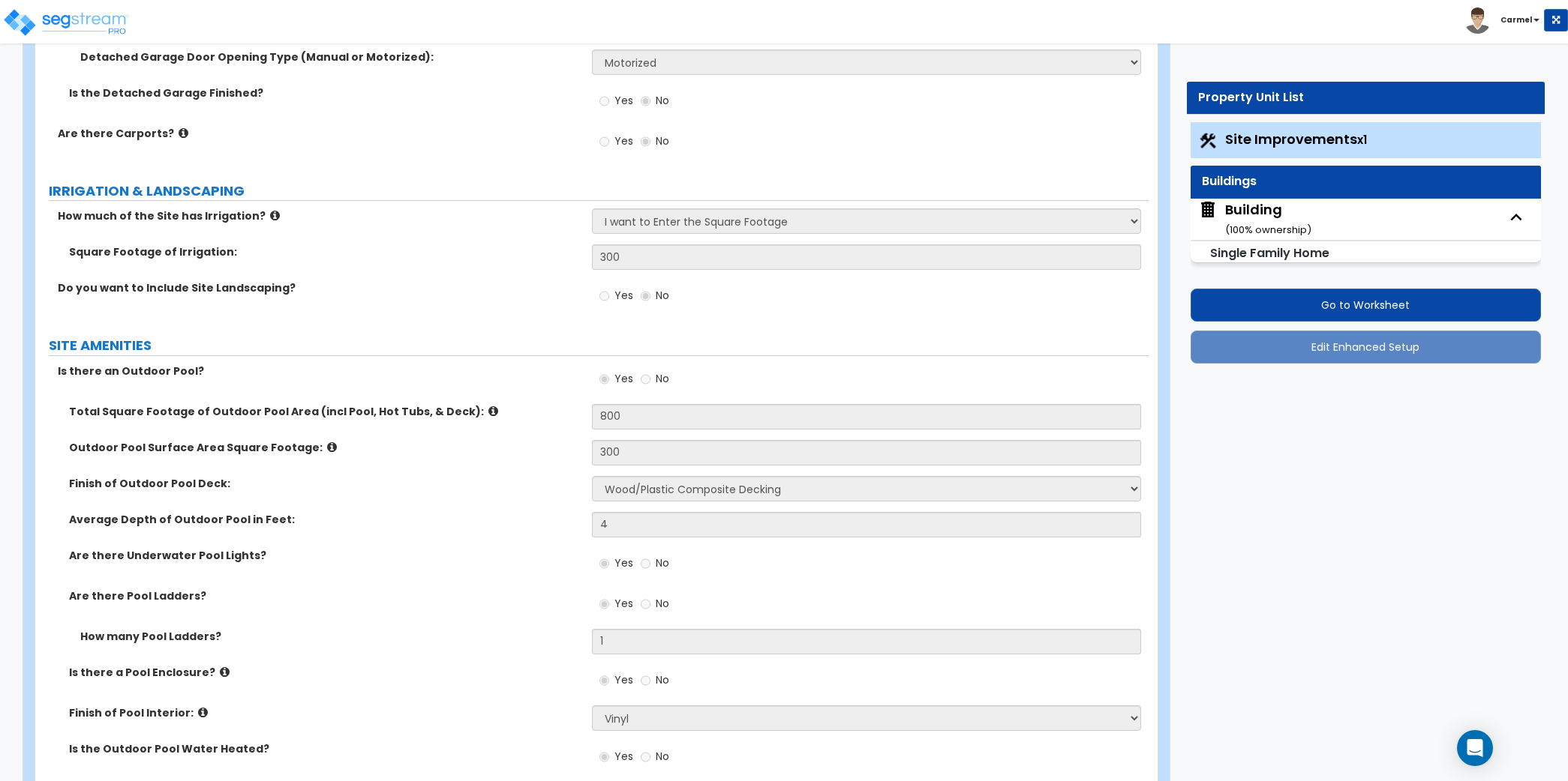
click at [1263, 216] on div "Building ( 100 % ownership)" at bounding box center [1268, 220] width 86 height 39
select select "2"
select select "8"
select select "5"
select select "3"
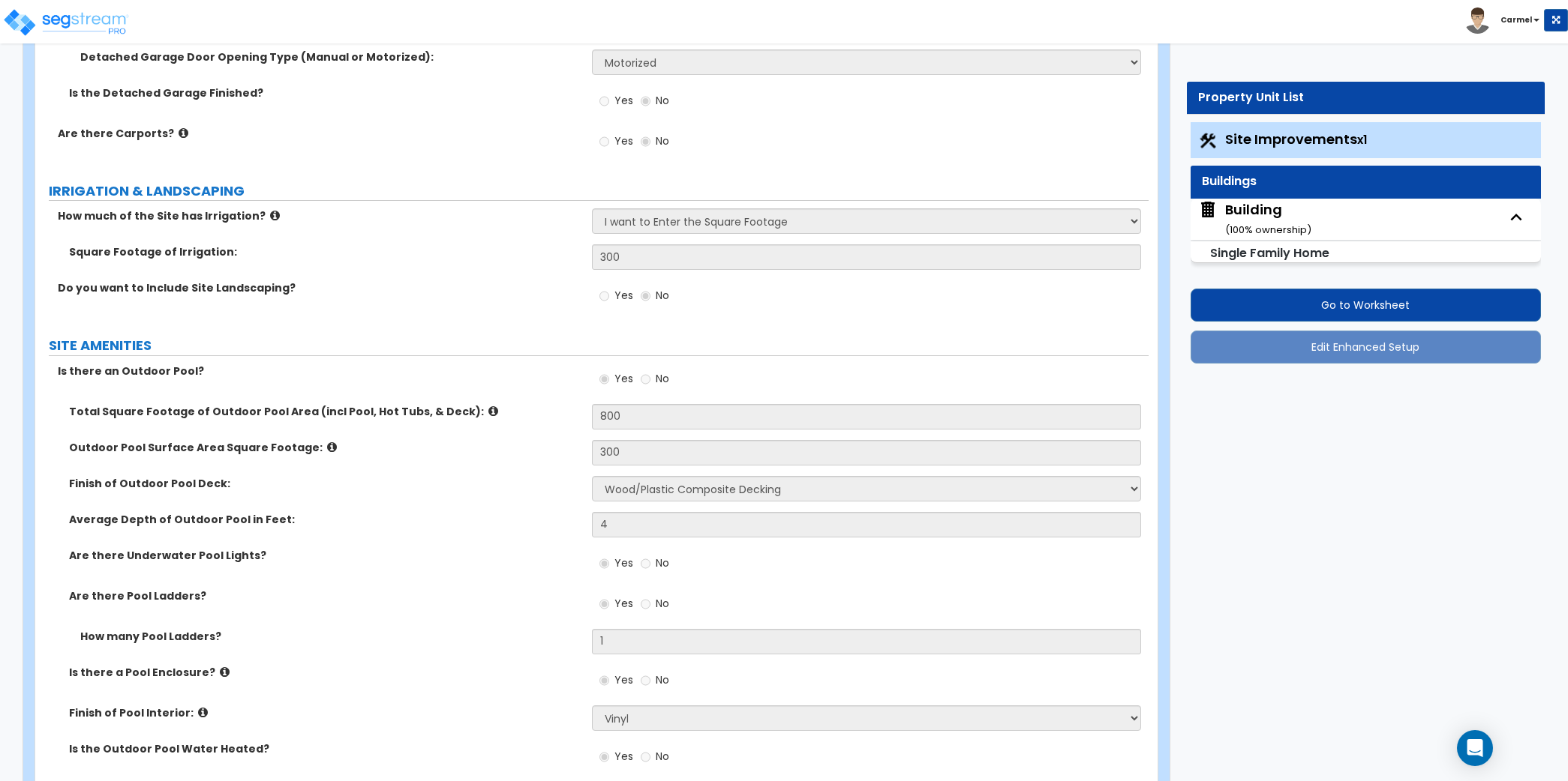
select select "2"
select select "1"
select select "3"
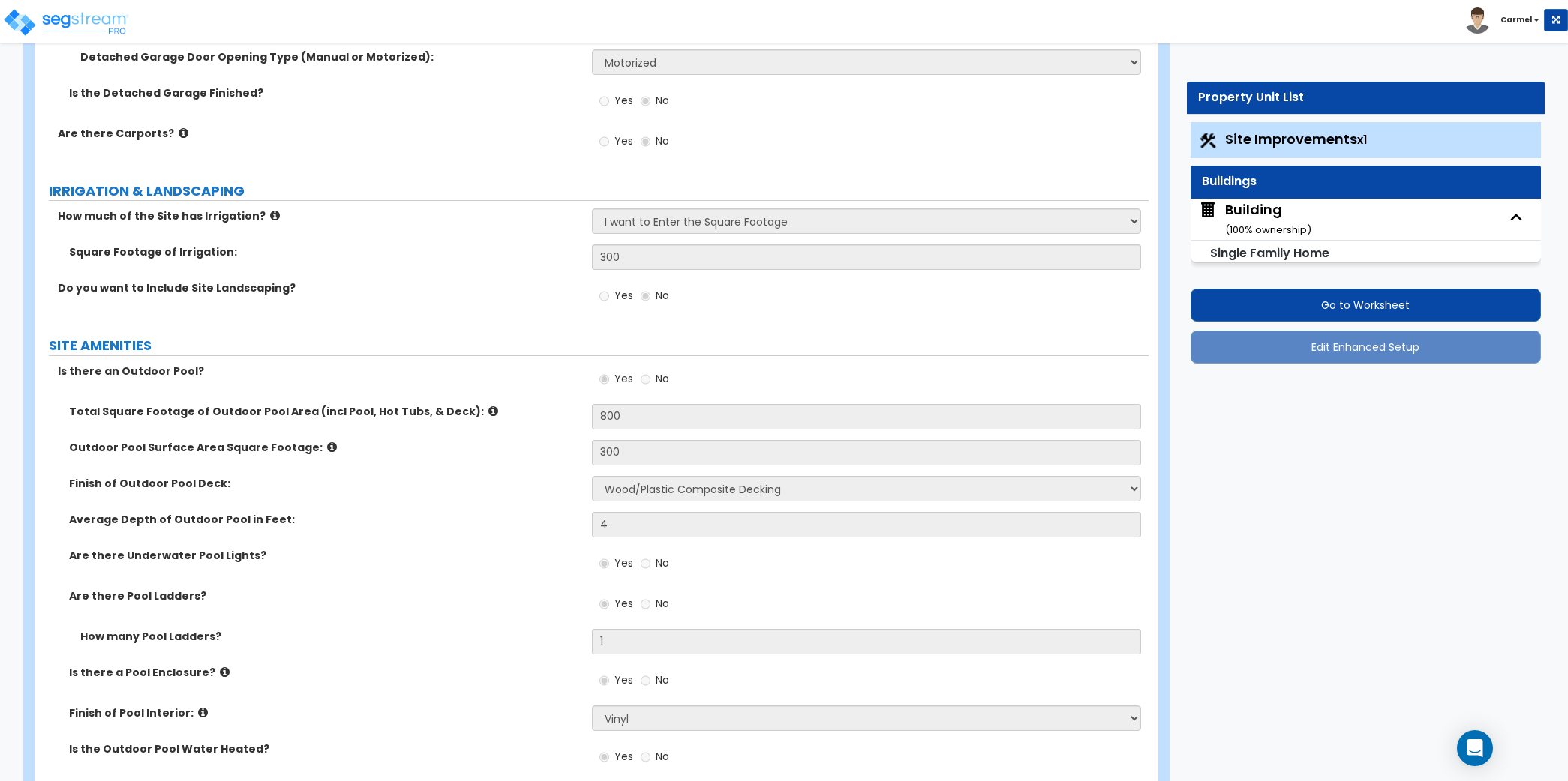
select select "7"
select select "4"
select select "1"
select select "2"
select select "3"
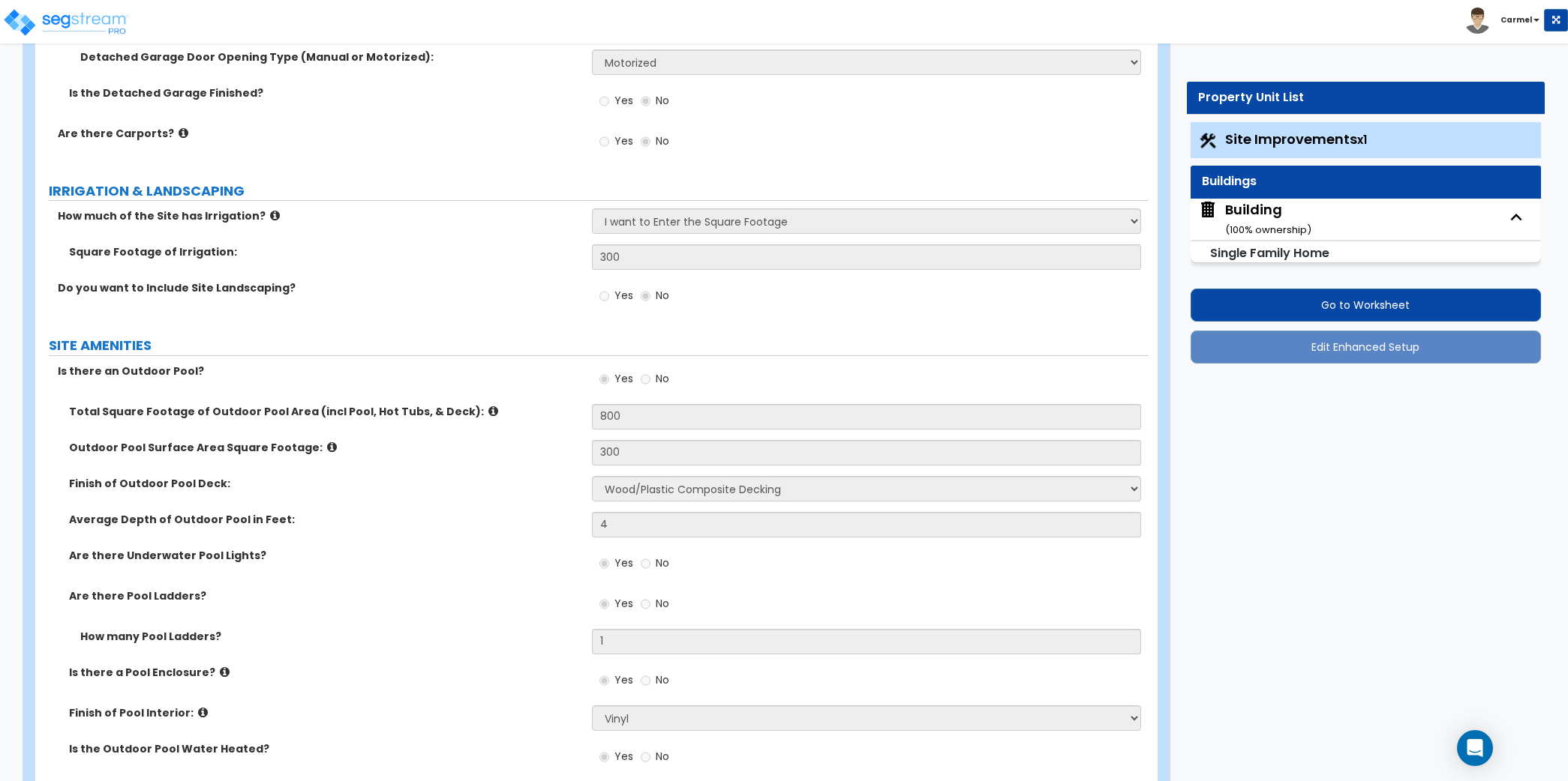
select select "1"
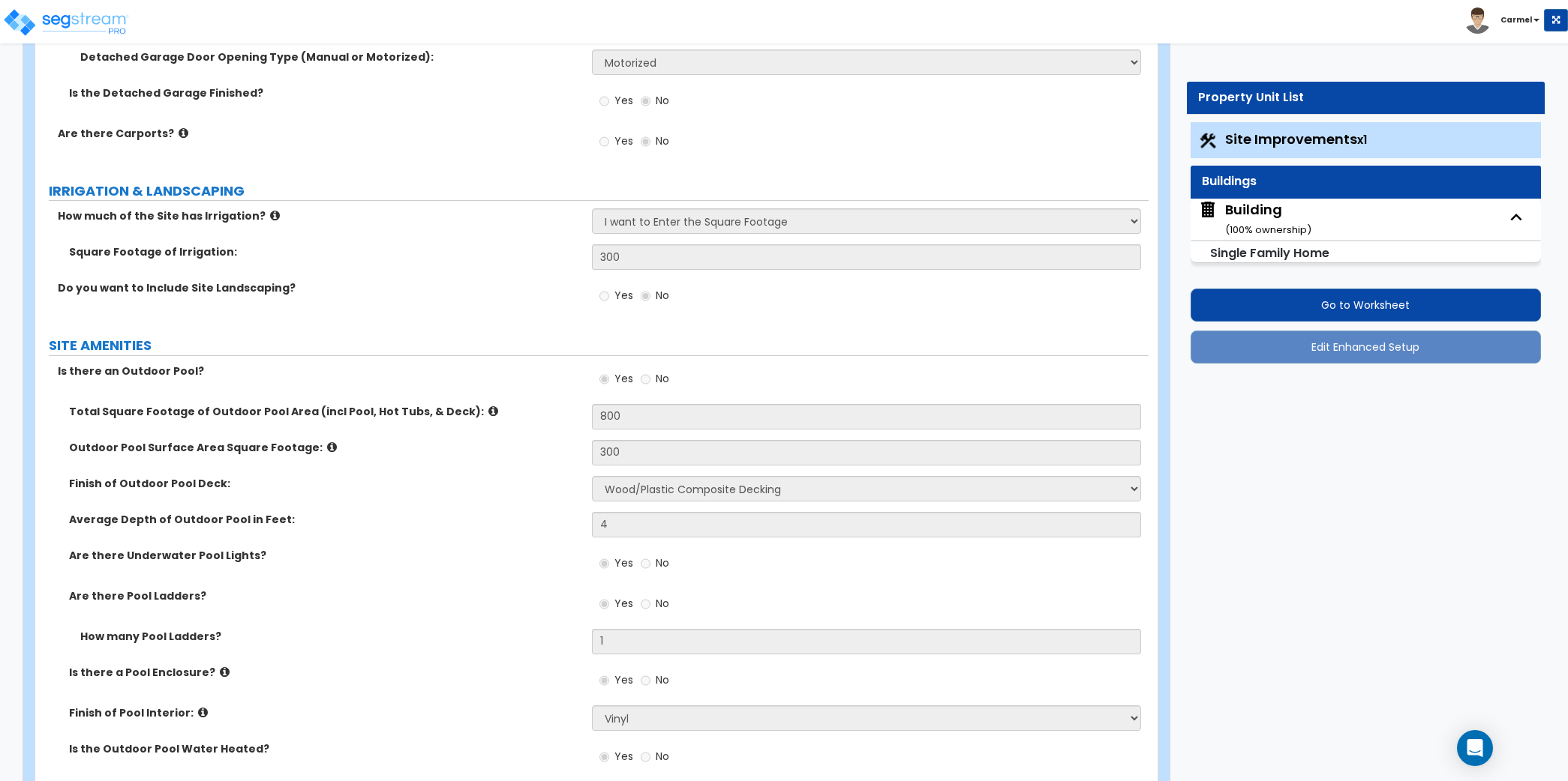
select select "5"
select select "3"
select select "4"
select select "2"
select select "1"
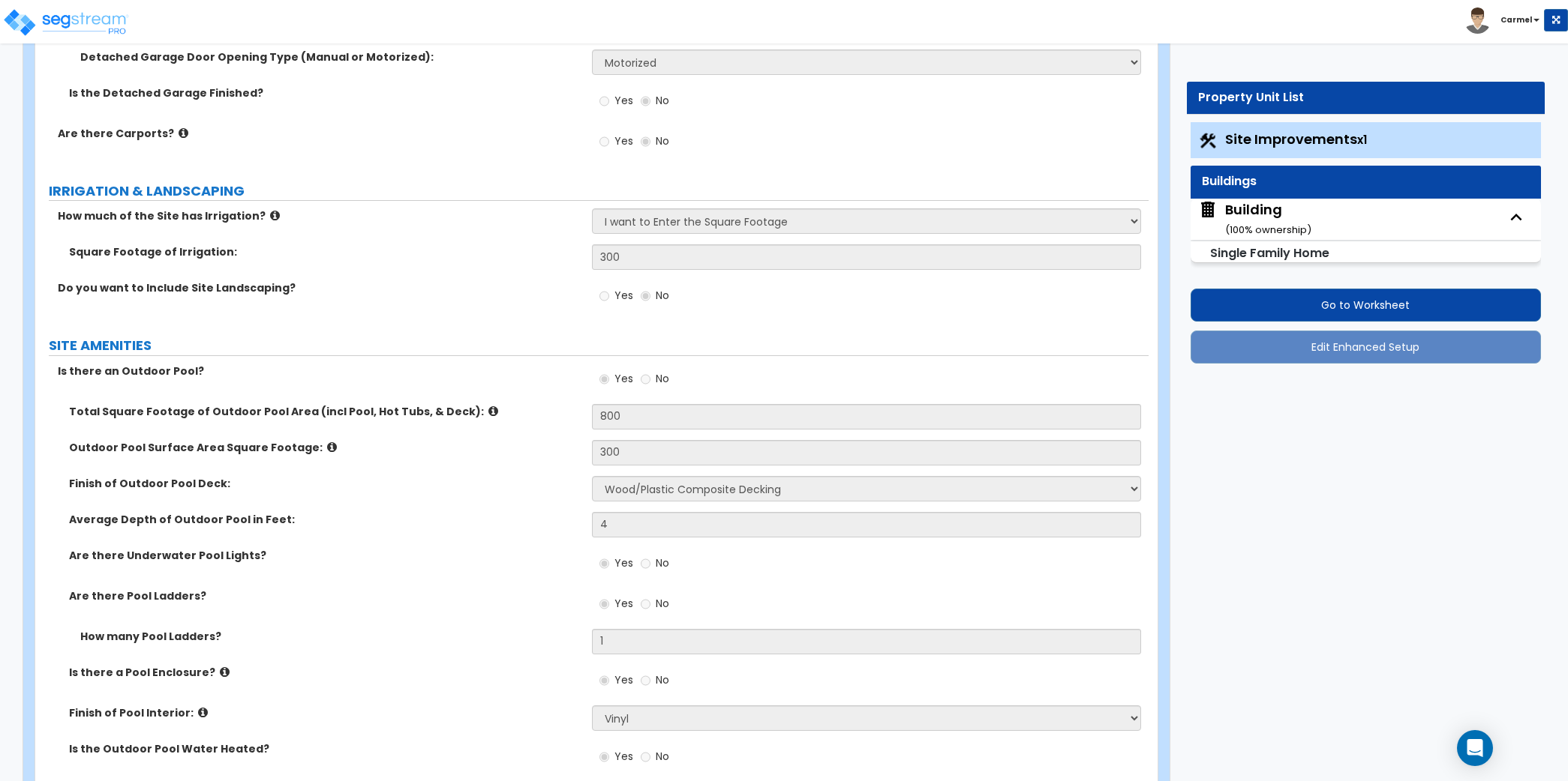
select select "2"
select select "1"
select select "3"
select select "1"
select select "2"
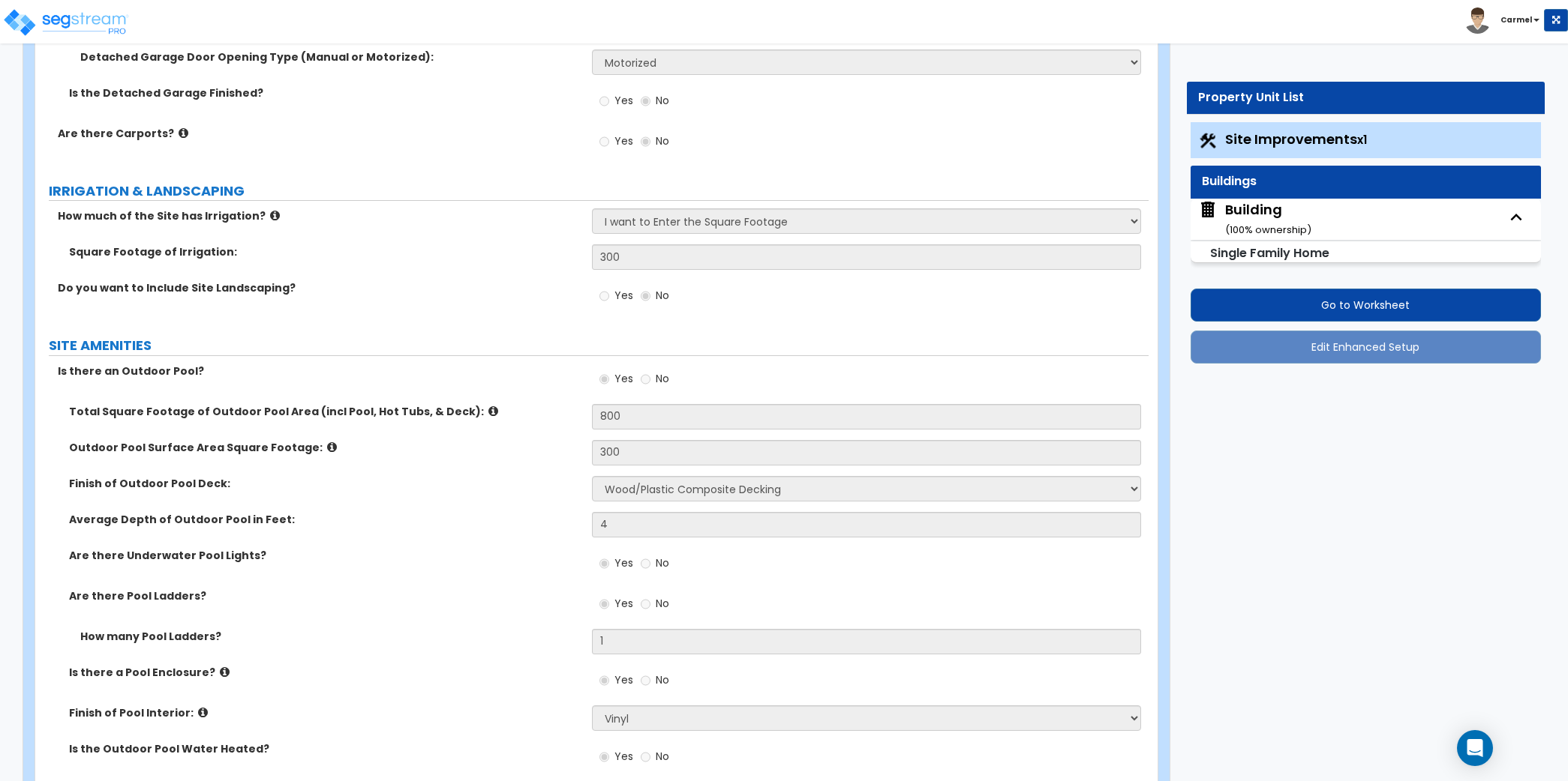
select select "1"
select select "2"
select select "3"
select select "1"
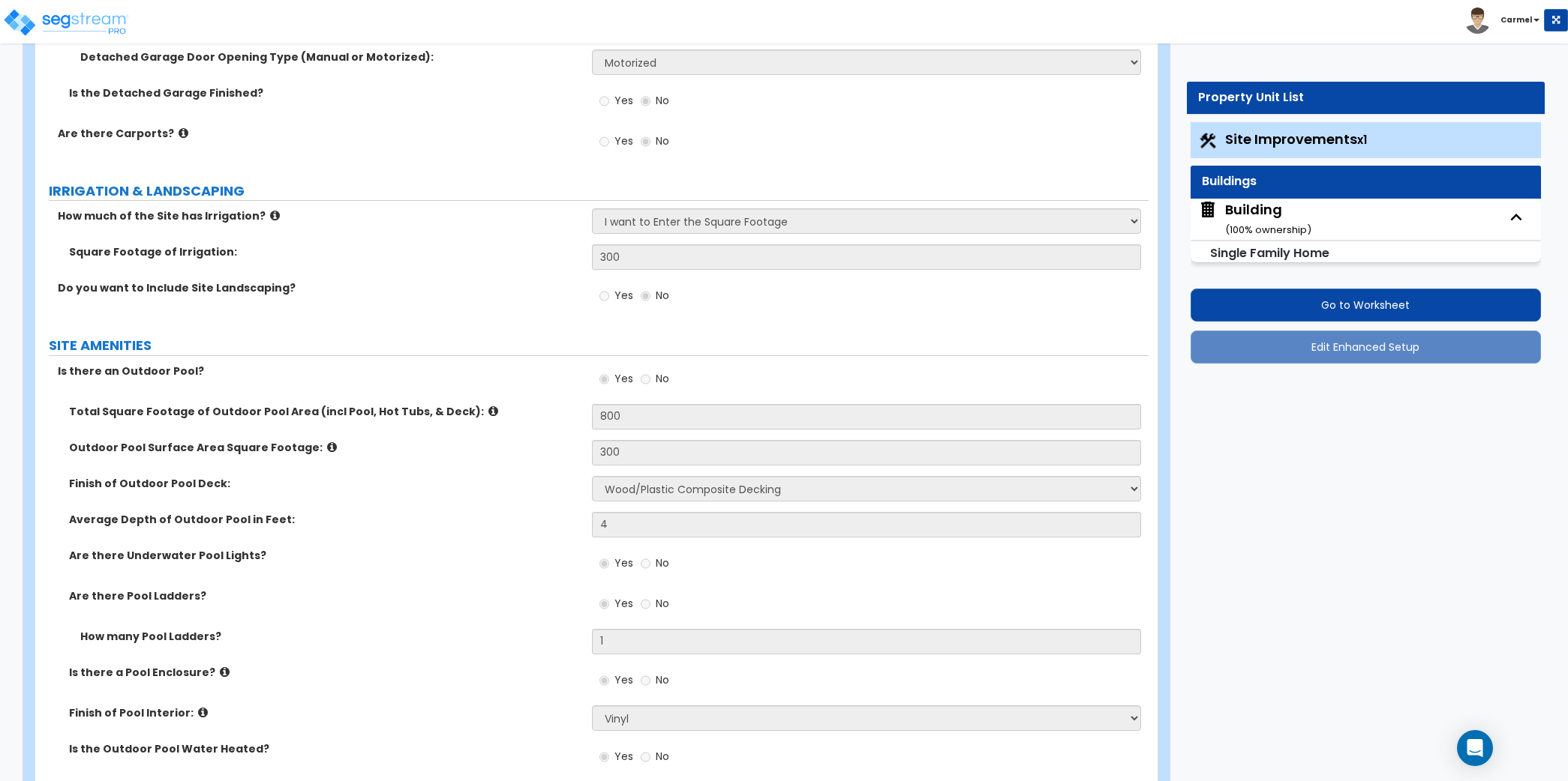
select select "3"
select select "5"
select select "1"
select select "2"
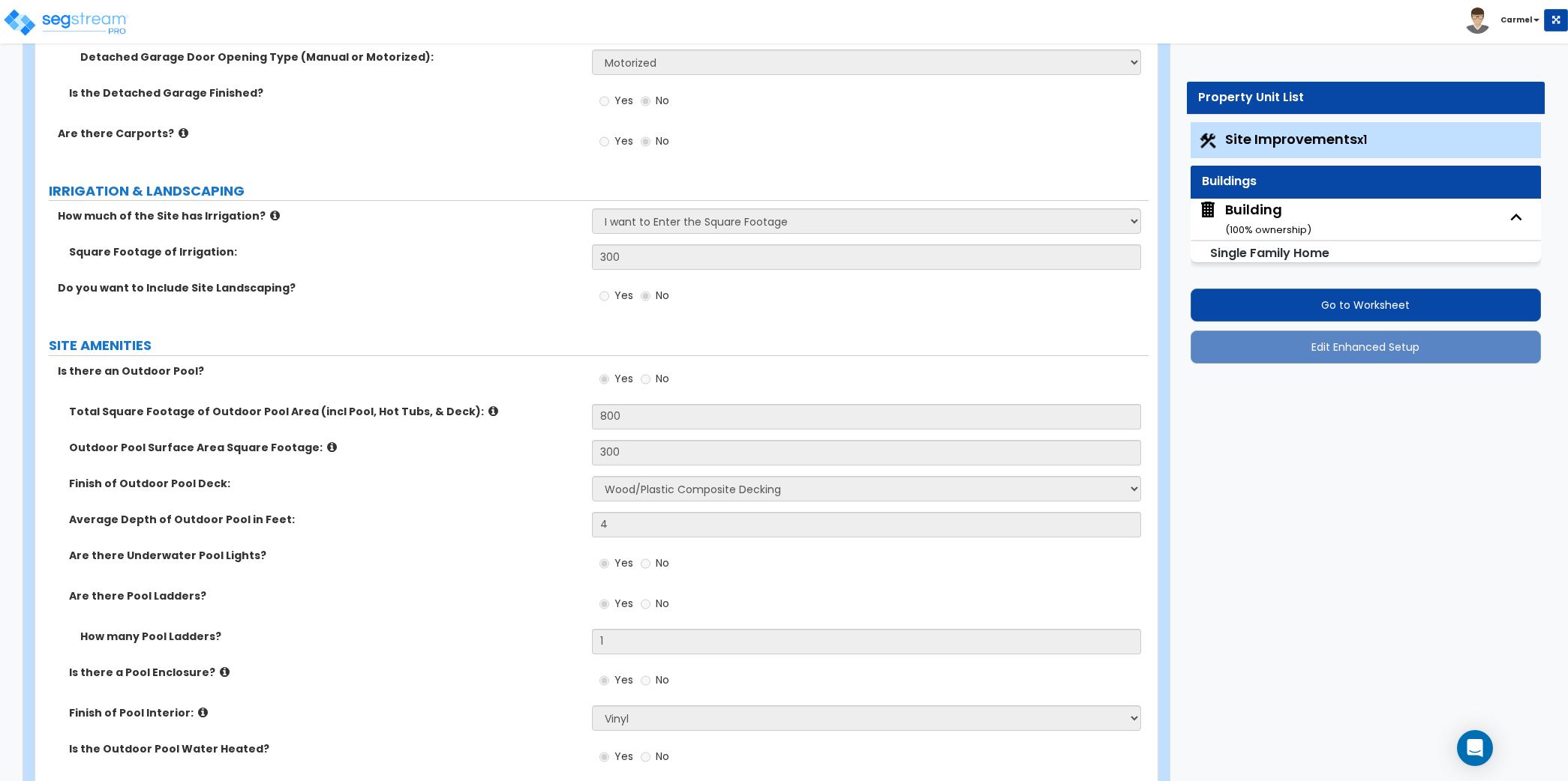
select select "7"
select select "2"
select select "1"
select select "5"
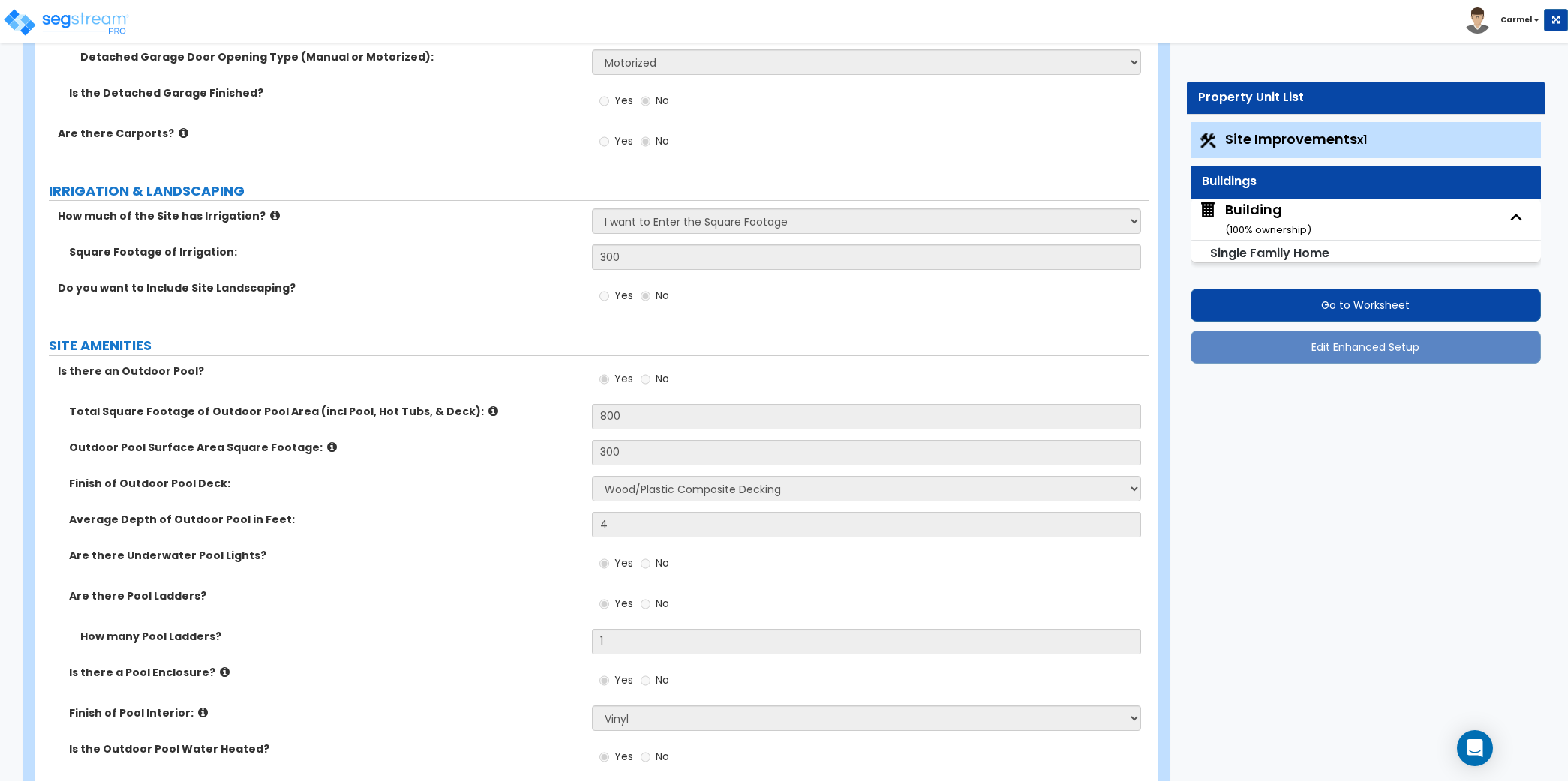
select select "1"
select select "3"
select select "1"
select select "3"
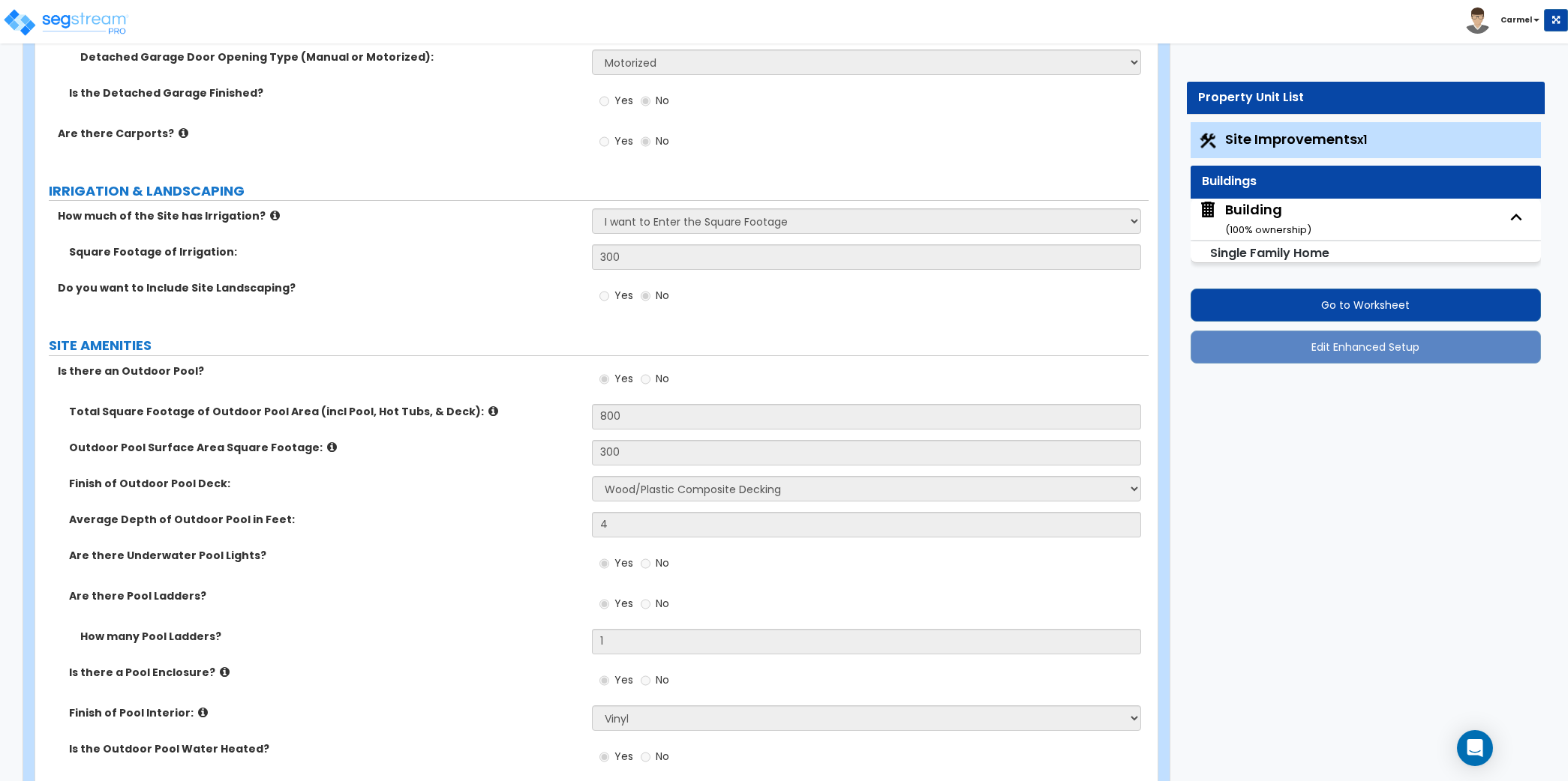
select select "5"
select select "2"
select select "1"
select select "3"
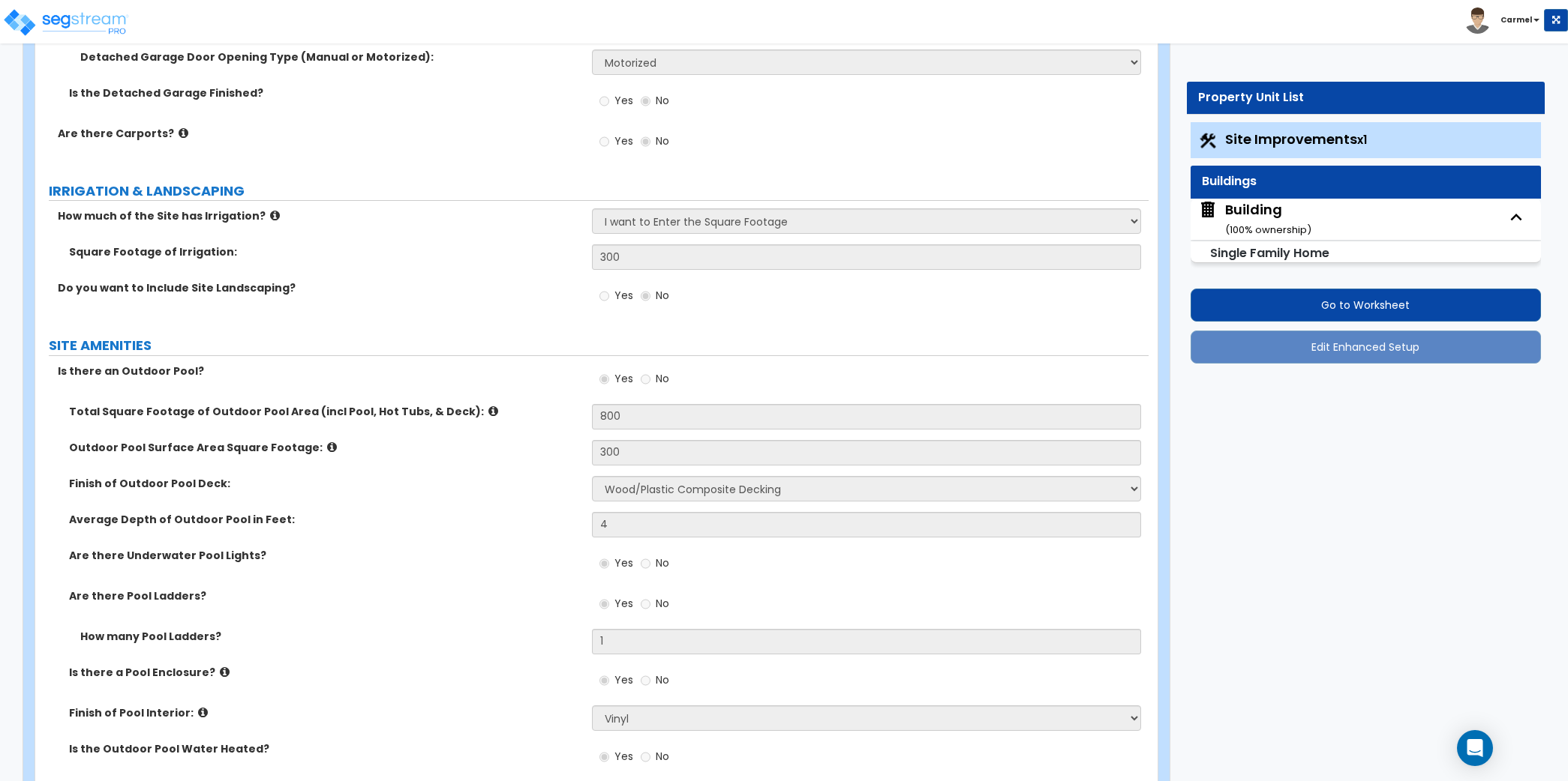
select select "3"
select select "2"
select select "1"
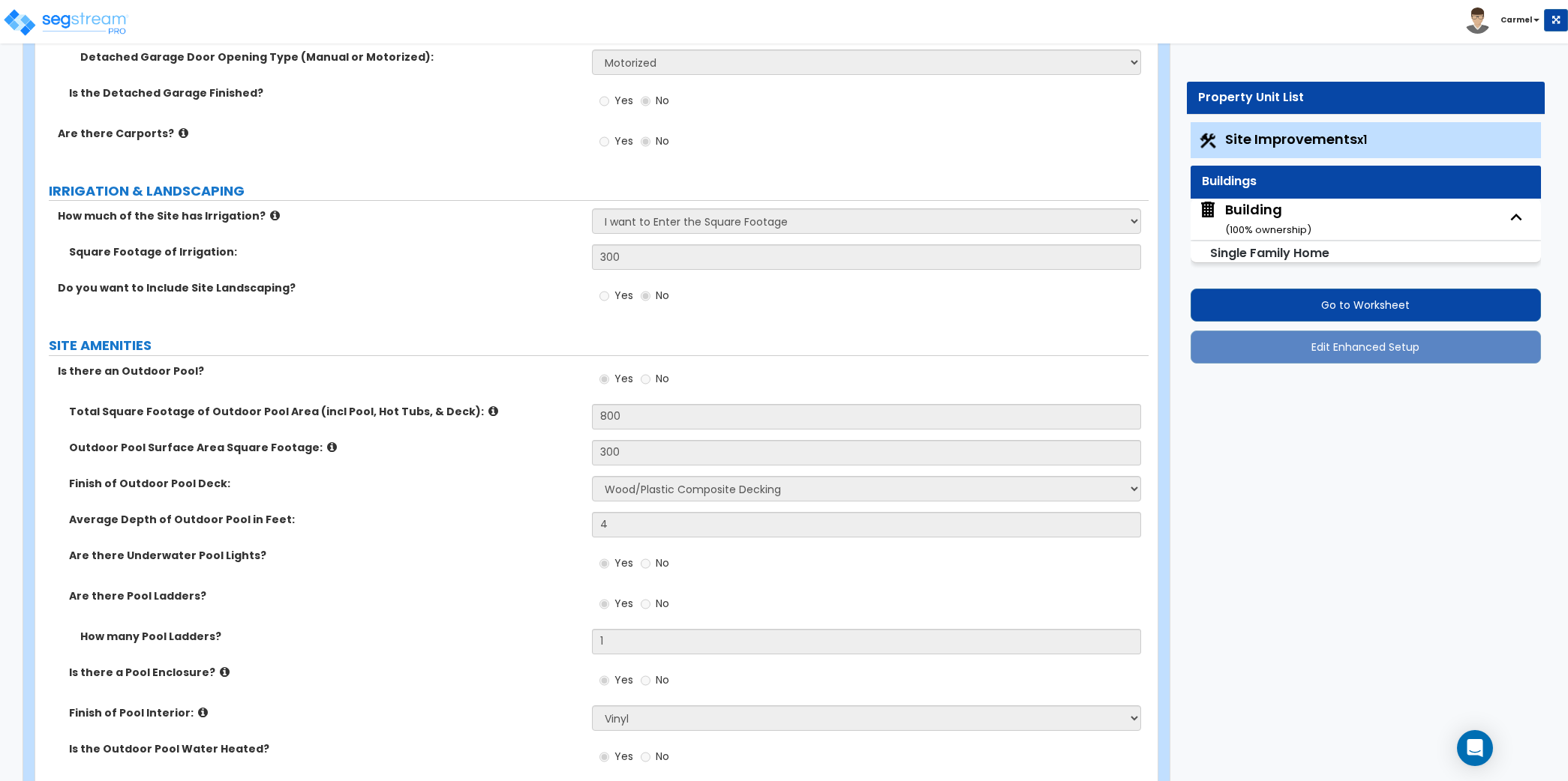
select select "2"
select select "1"
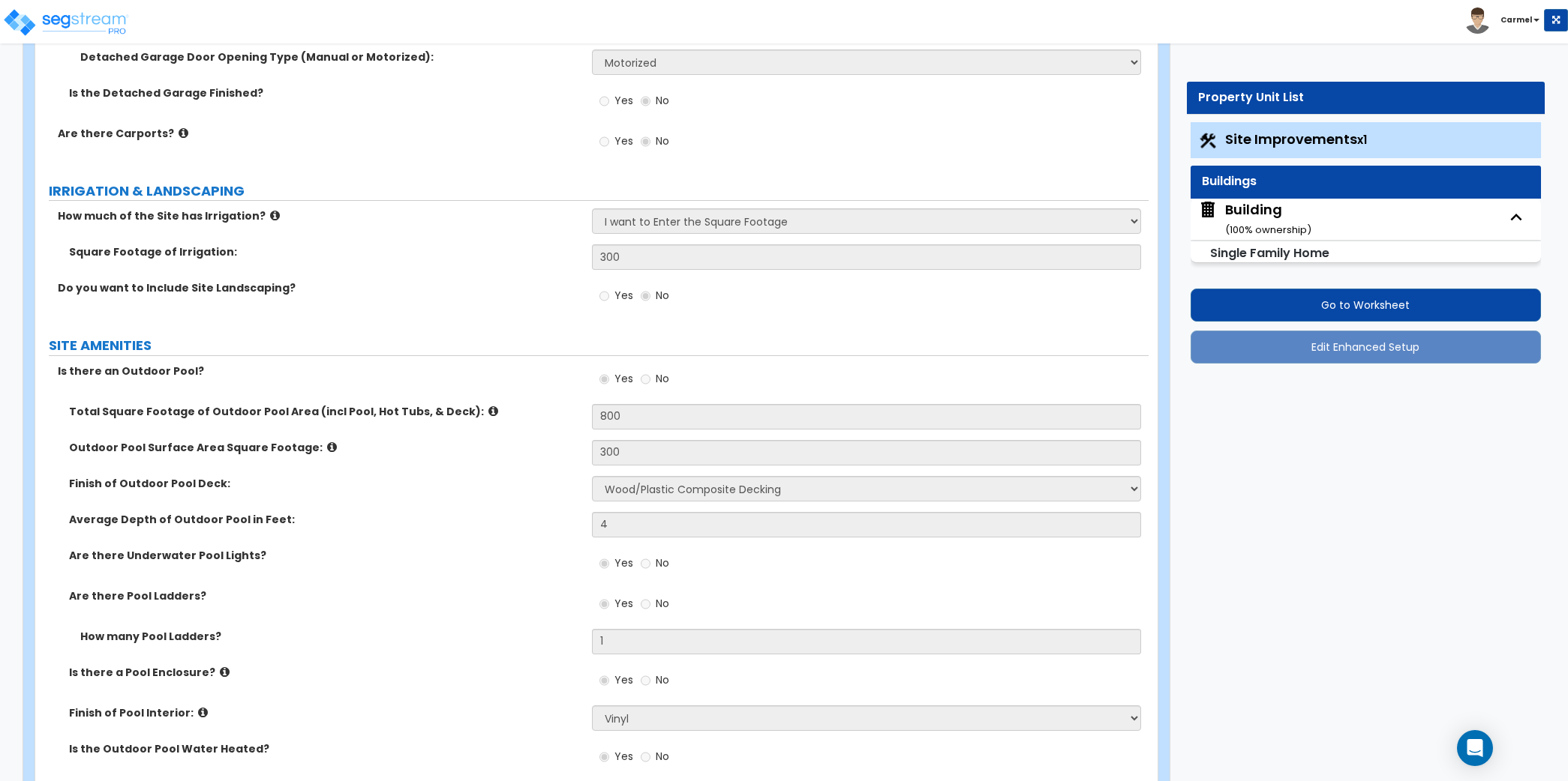
select select "1"
select select "2"
select select "7"
select select "1"
select select "4"
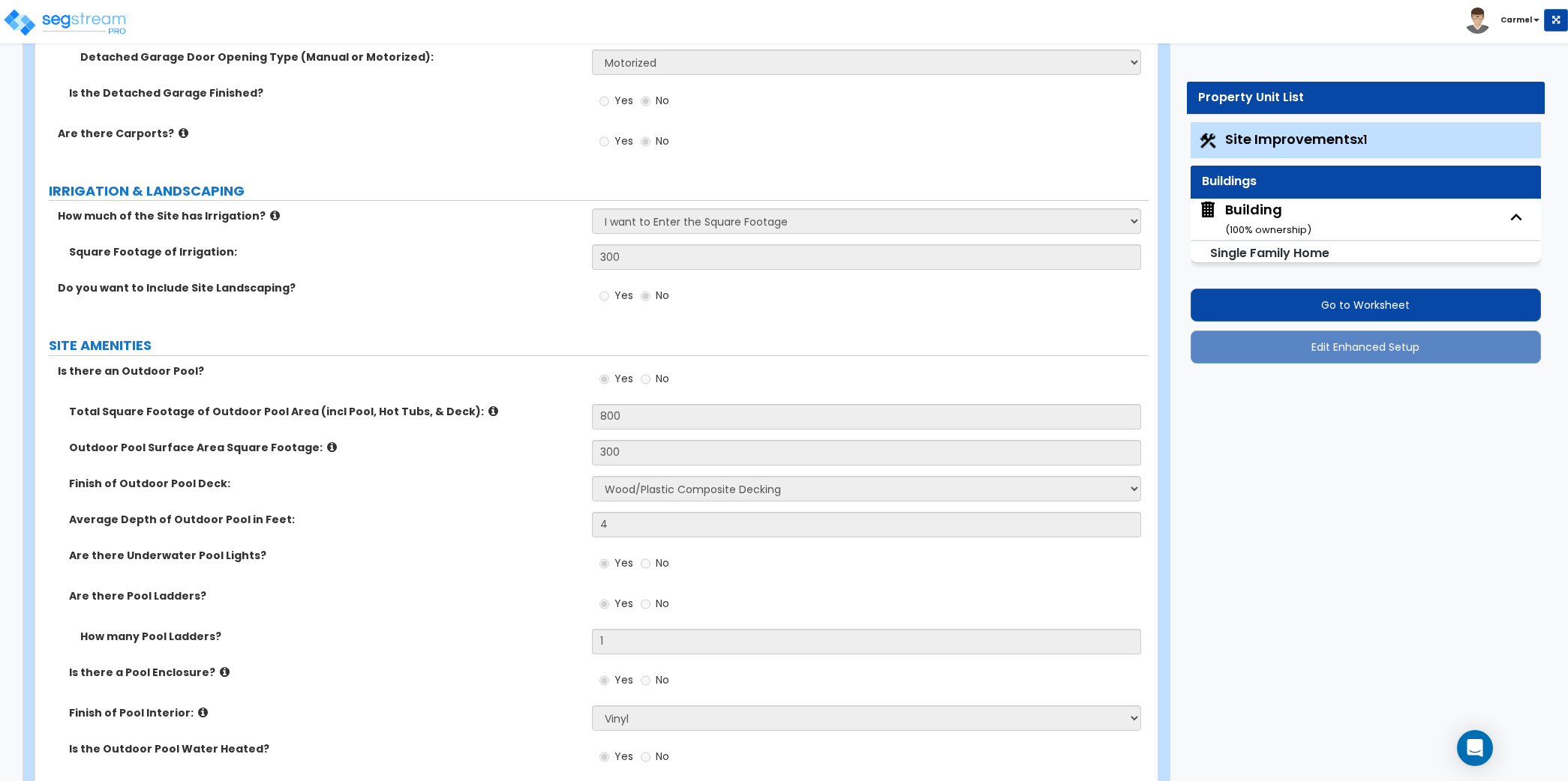
select select "1"
select select "3"
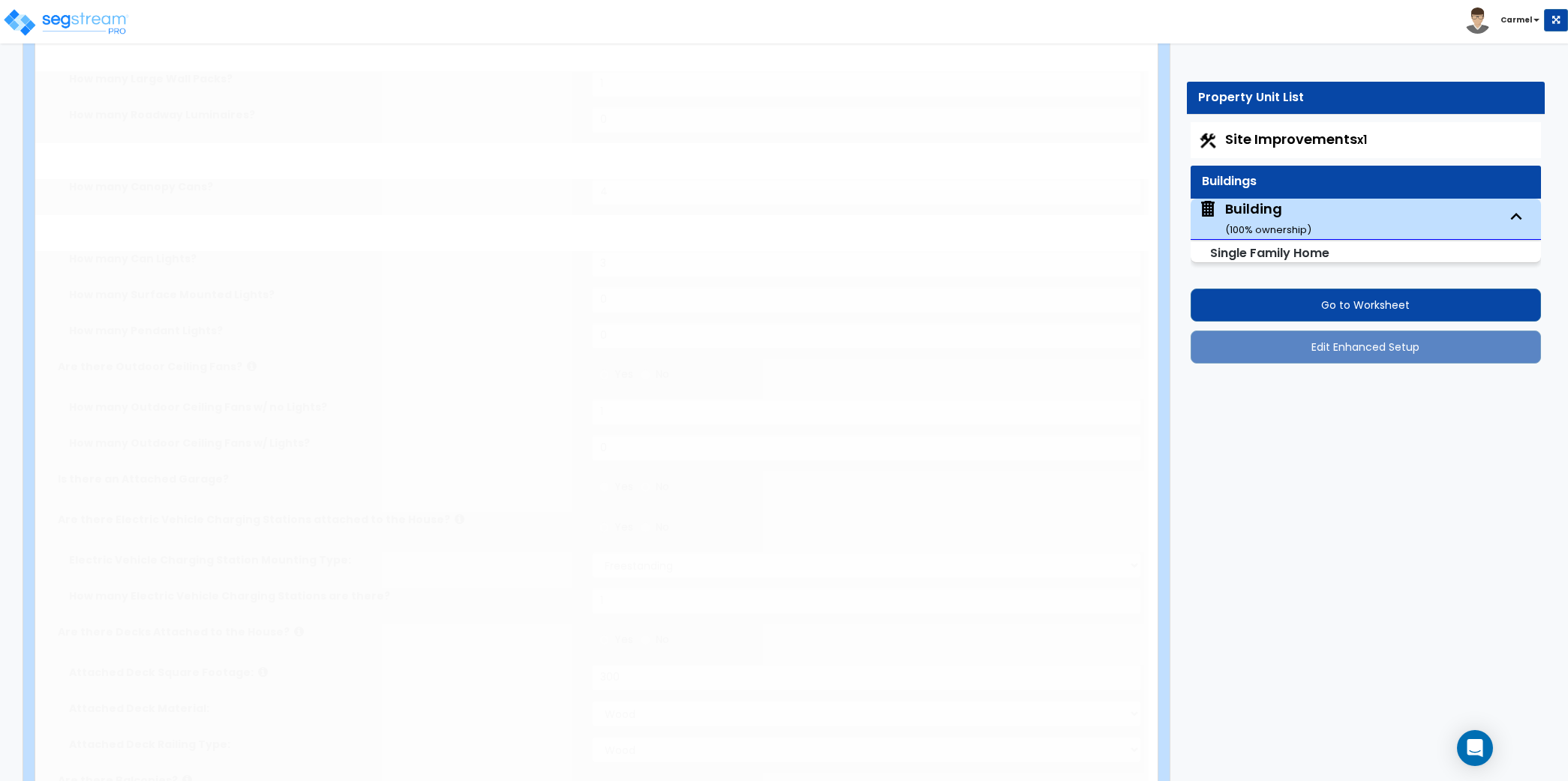
type input "2"
type input "1"
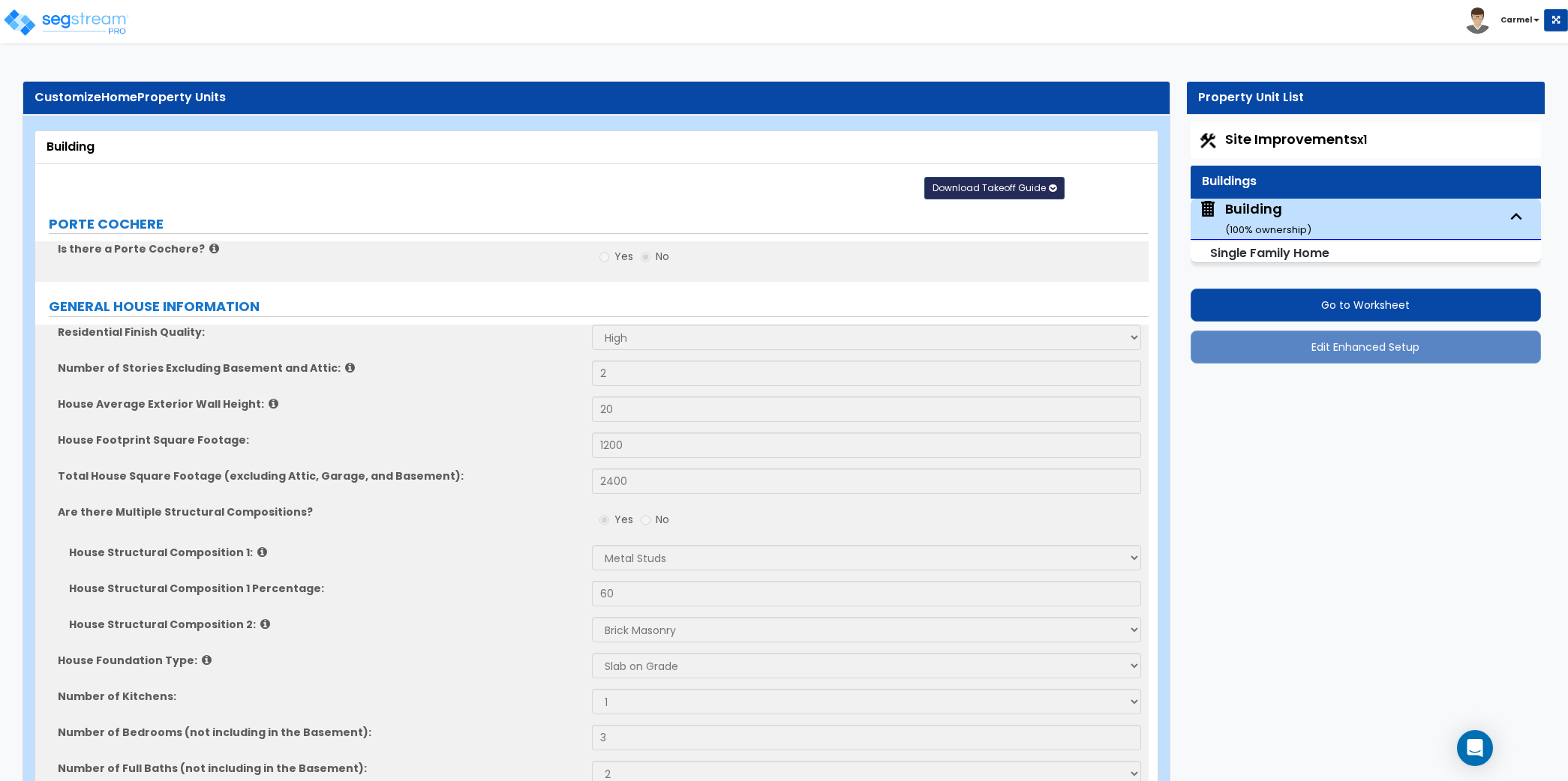
click at [1049, 180] on button "Download Takeoff Guide" at bounding box center [994, 188] width 141 height 22
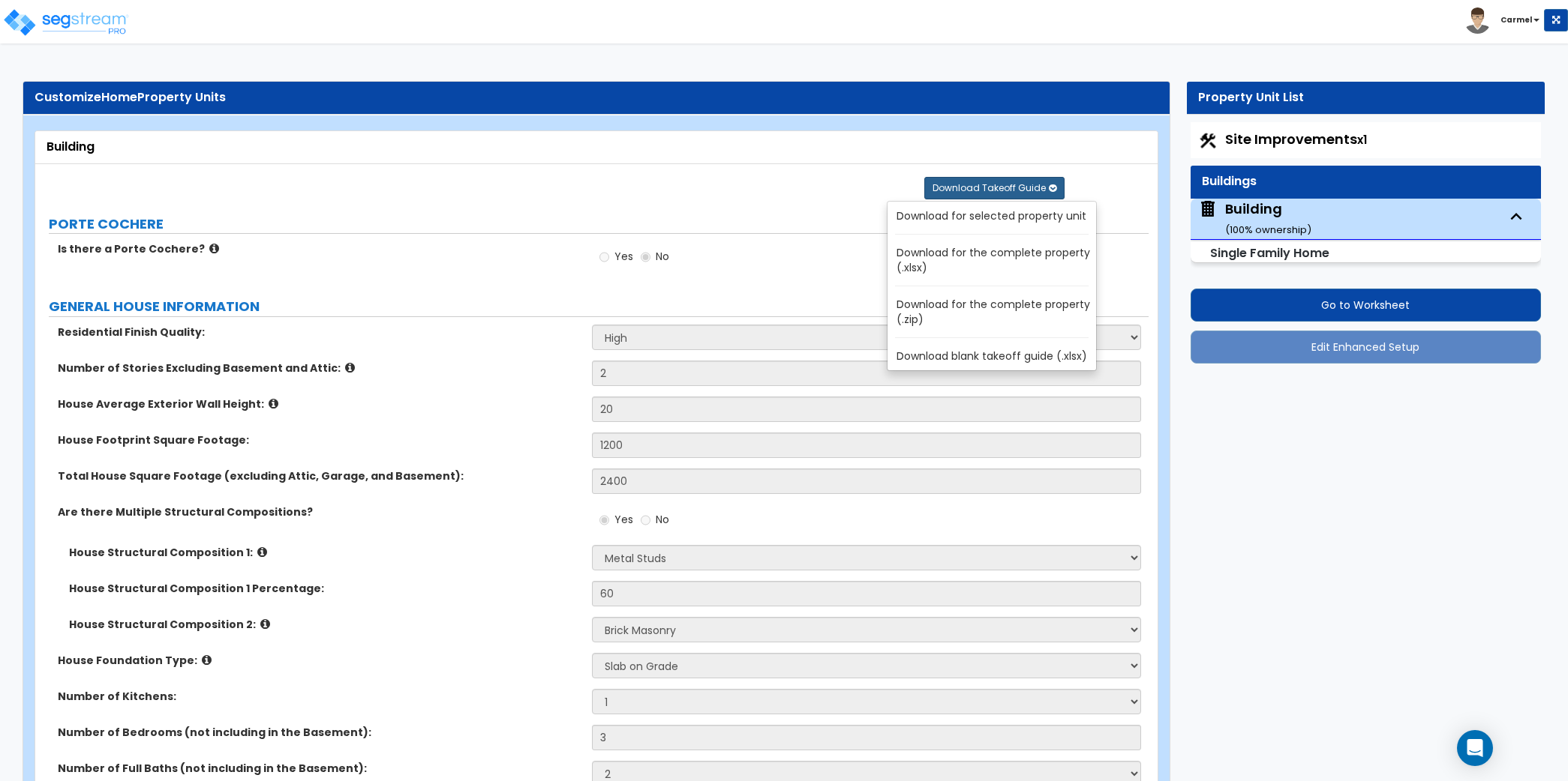
click at [1018, 253] on link "Download for the complete property (.xlsx)" at bounding box center [994, 260] width 202 height 36
